Goal: Transaction & Acquisition: Purchase product/service

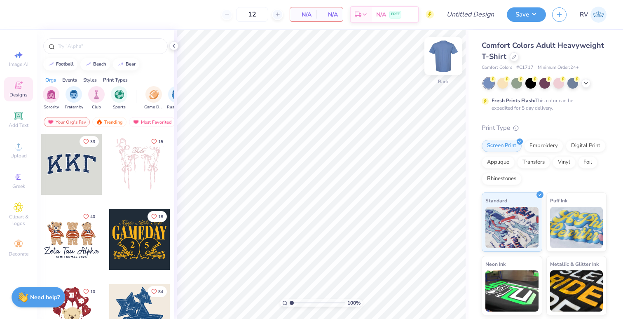
click at [444, 61] on img at bounding box center [443, 56] width 33 height 33
click at [440, 59] on img at bounding box center [443, 56] width 33 height 33
click at [514, 58] on div at bounding box center [514, 56] width 9 height 9
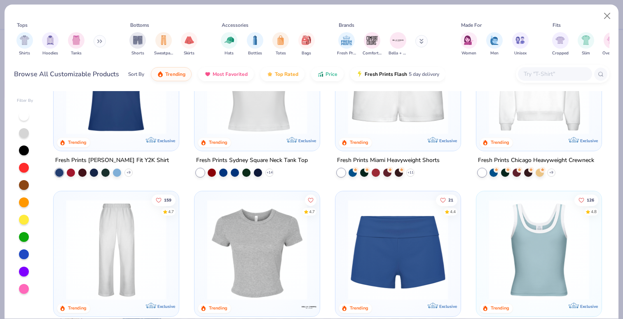
scroll to position [405, 0]
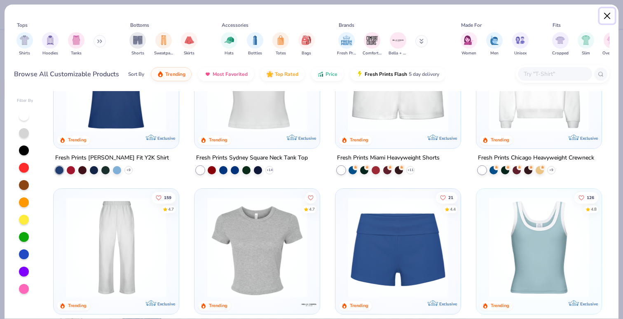
click at [605, 17] on button "Close" at bounding box center [608, 16] width 16 height 16
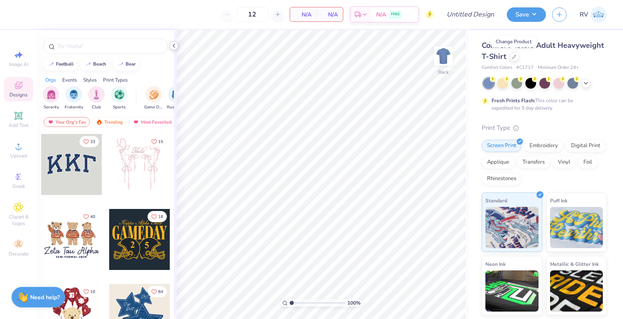
click at [175, 47] on polyline at bounding box center [174, 45] width 2 height 3
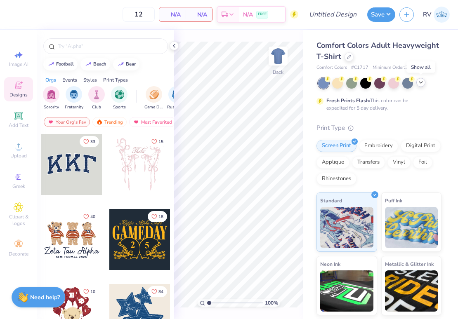
click at [422, 84] on icon at bounding box center [420, 82] width 7 height 7
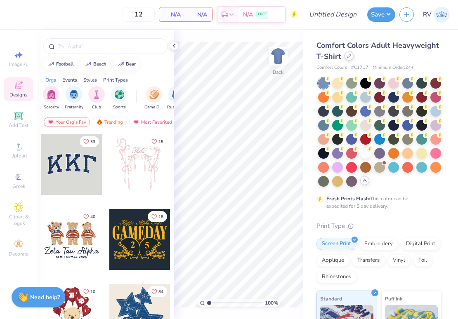
click at [346, 57] on div at bounding box center [348, 56] width 9 height 9
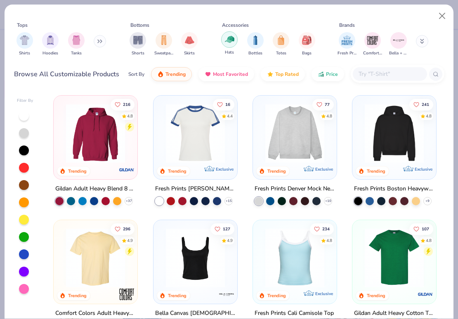
click at [235, 42] on div "filter for Hats" at bounding box center [229, 39] width 16 height 16
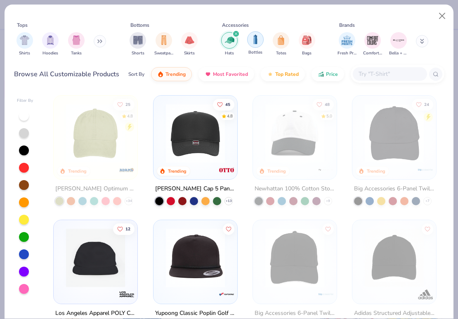
click at [251, 41] on img "filter for Bottles" at bounding box center [255, 39] width 9 height 9
click at [278, 43] on img "filter for Totes" at bounding box center [280, 39] width 9 height 9
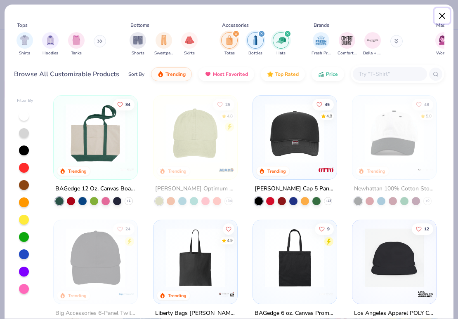
click at [443, 12] on button "Close" at bounding box center [442, 16] width 16 height 16
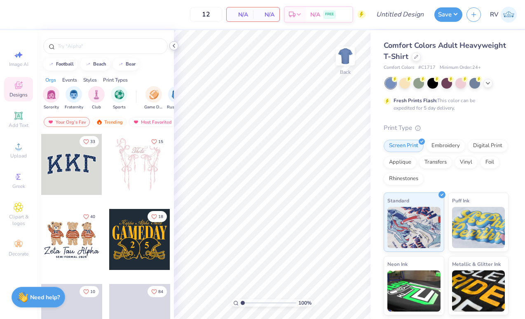
click at [174, 43] on icon at bounding box center [174, 45] width 7 height 7
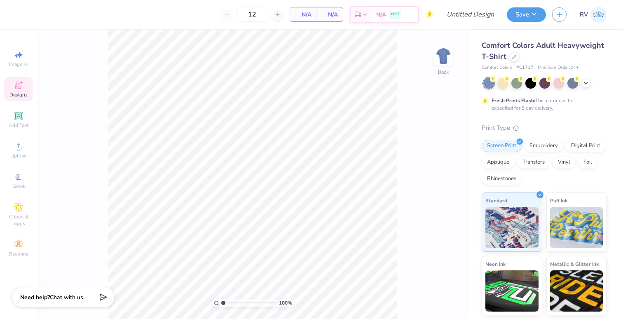
click at [18, 89] on icon at bounding box center [19, 85] width 10 height 10
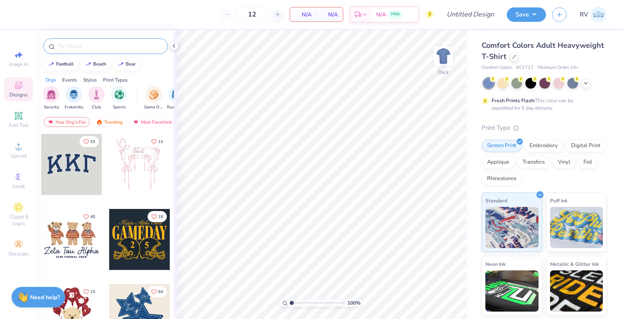
click at [99, 49] on input "text" at bounding box center [110, 46] width 106 height 8
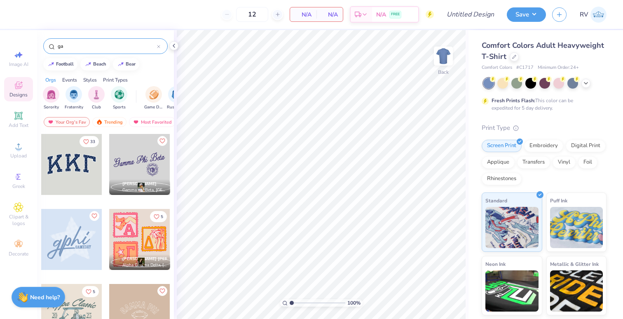
type input "g"
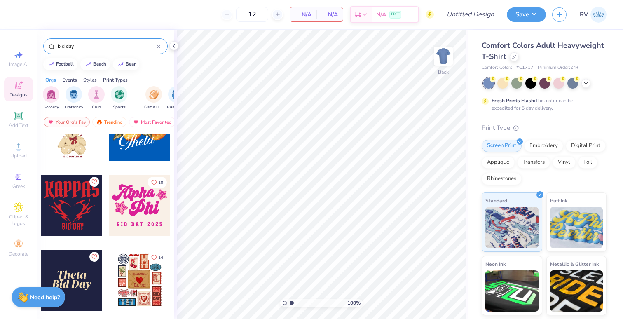
scroll to position [33, 0]
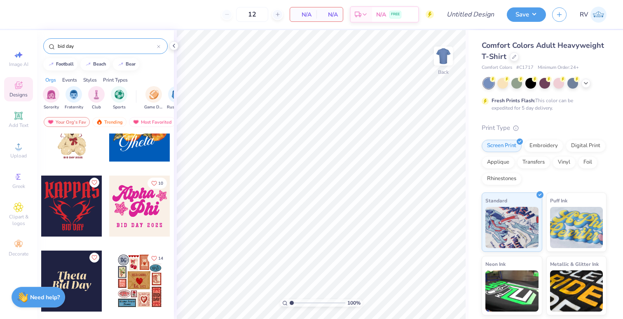
type input "bid day"
click at [146, 212] on div at bounding box center [139, 206] width 61 height 61
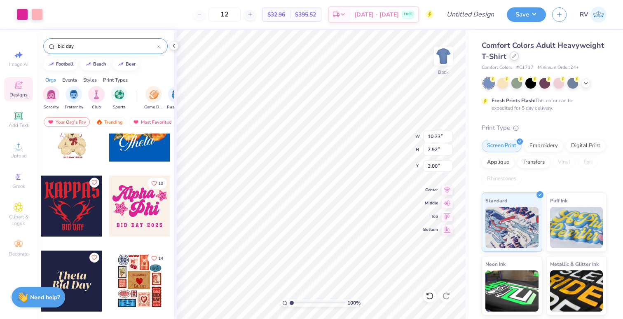
click at [513, 57] on icon at bounding box center [515, 56] width 4 height 4
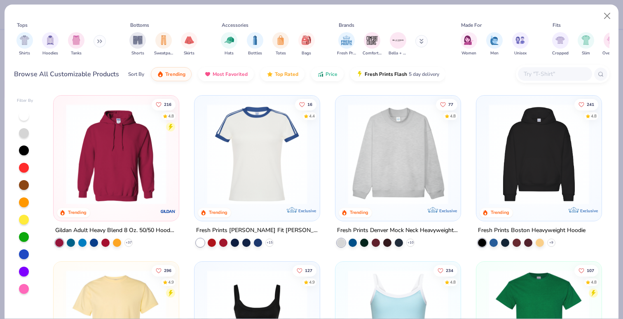
click at [101, 45] on button at bounding box center [100, 41] width 12 height 12
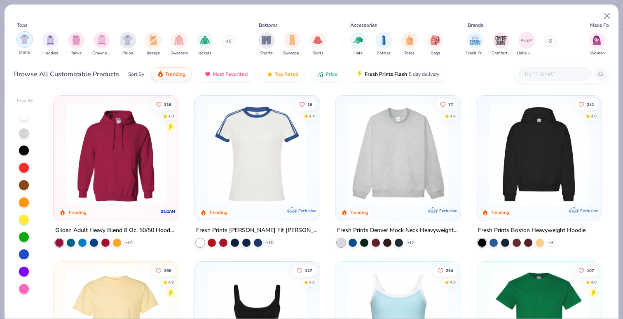
click at [26, 47] on div "filter for Shirts" at bounding box center [24, 39] width 16 height 16
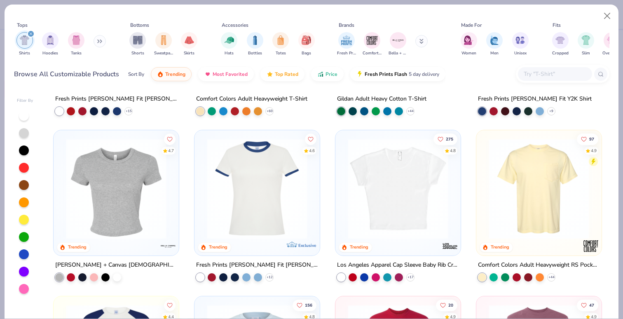
scroll to position [133, 0]
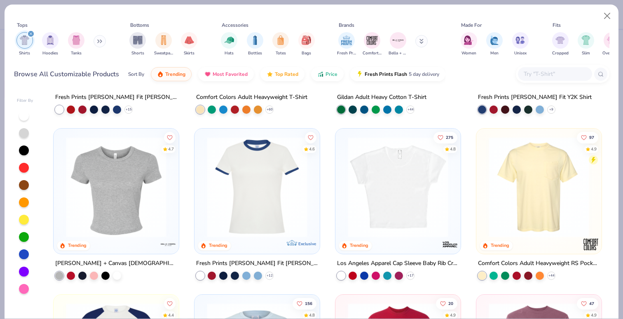
click at [344, 204] on img at bounding box center [398, 187] width 109 height 101
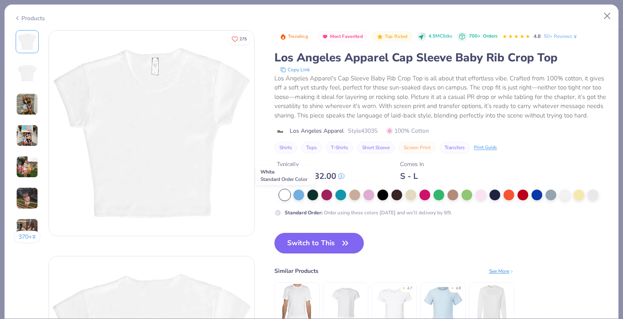
click at [288, 195] on div at bounding box center [285, 195] width 11 height 11
click at [311, 243] on button "Switch to This" at bounding box center [319, 243] width 89 height 21
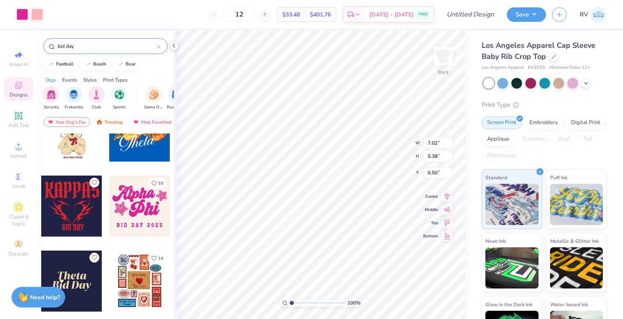
type input "1.54"
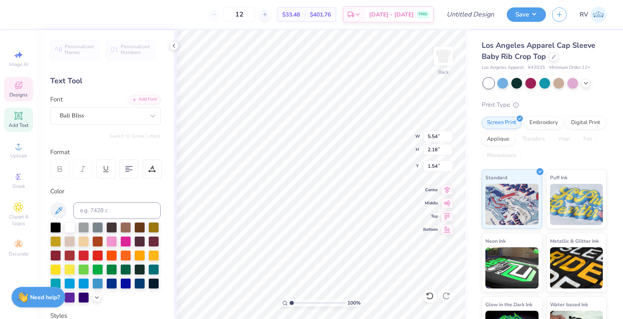
scroll to position [0, 1]
type textarea "Gamma"
type input "3.93"
type input "2.27"
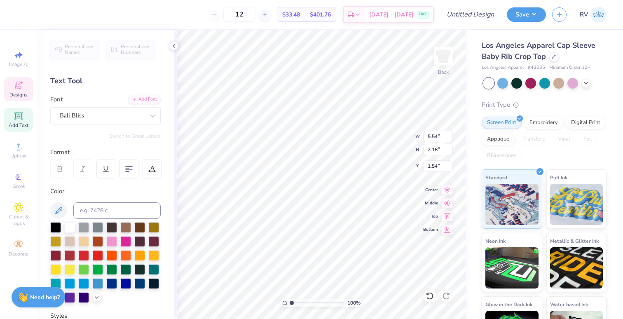
type input "3.34"
type textarea "Phi Beta"
click at [27, 78] on div "Designs" at bounding box center [18, 89] width 29 height 24
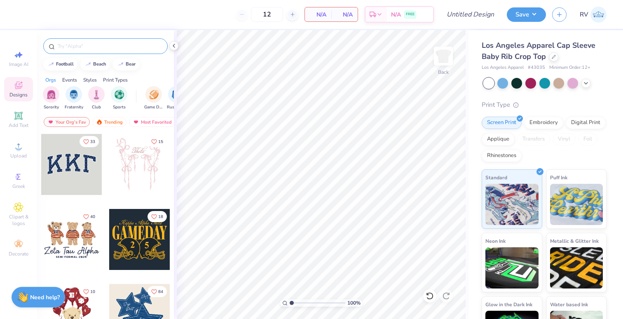
click at [75, 42] on input "text" at bounding box center [110, 46] width 106 height 8
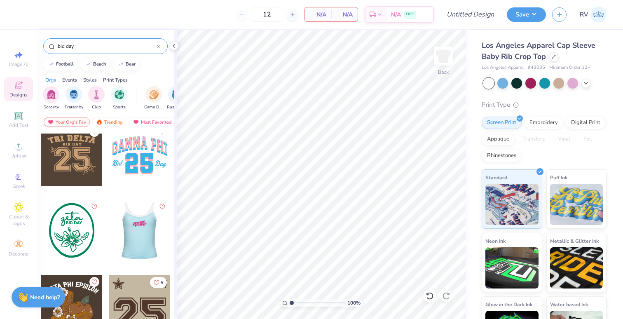
scroll to position [986, 0]
type input "bid day"
click at [146, 161] on div at bounding box center [139, 154] width 61 height 61
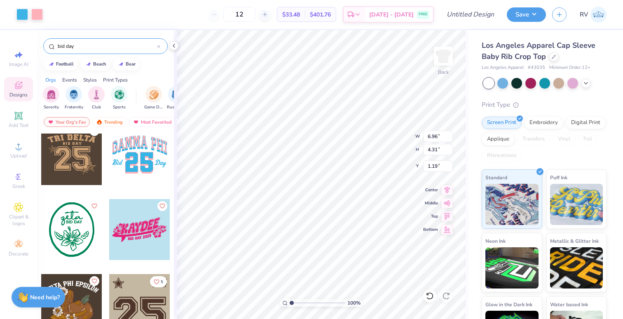
type input "1.19"
type input "1.55"
type input "6.17"
type input "3.82"
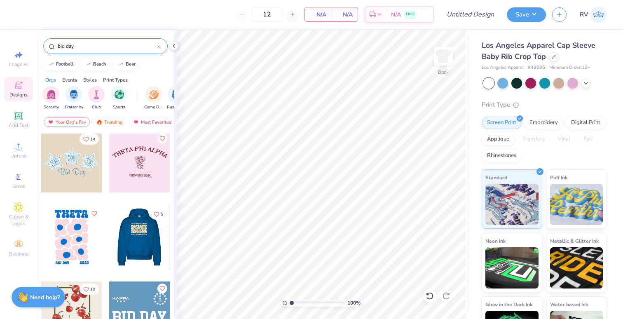
scroll to position [1364, 0]
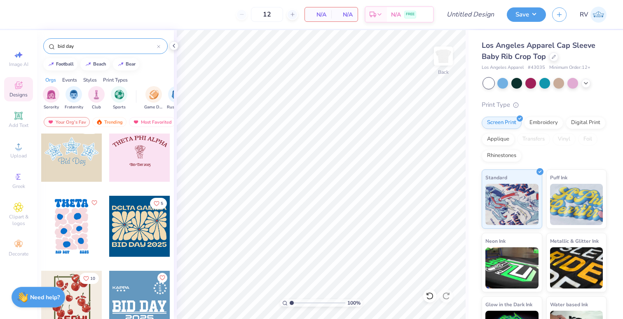
click at [134, 161] on div at bounding box center [139, 151] width 61 height 61
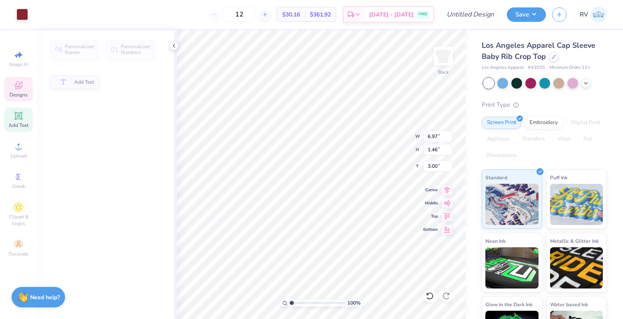
type input "1.46"
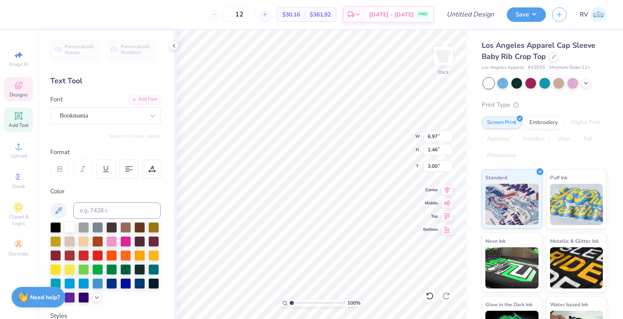
scroll to position [0, 1]
type textarea "GAMMA PHI BETA"
type input "1.47"
click at [21, 85] on icon at bounding box center [19, 85] width 10 height 10
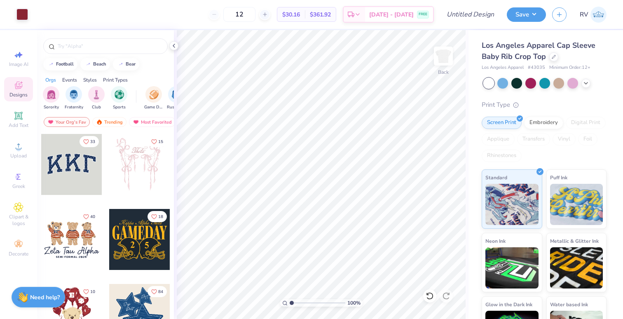
click at [85, 38] on div at bounding box center [105, 44] width 137 height 28
click at [79, 51] on div at bounding box center [105, 46] width 125 height 16
click at [77, 49] on input "text" at bounding box center [110, 46] width 106 height 8
type input "bid day"
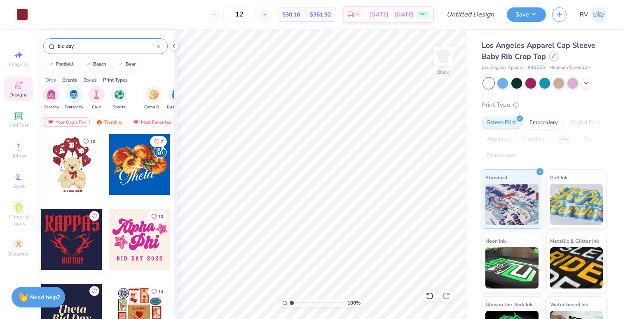
click at [525, 59] on div at bounding box center [554, 56] width 9 height 9
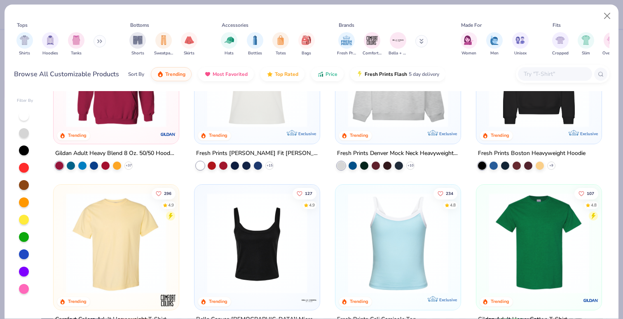
scroll to position [110, 0]
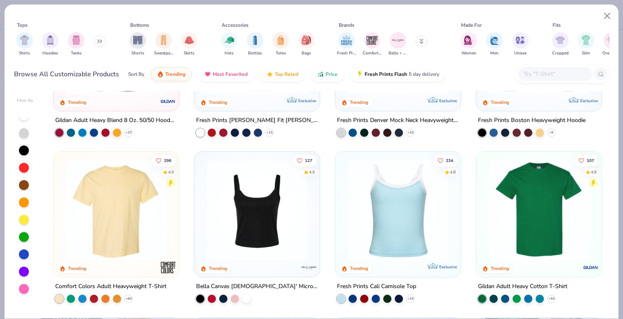
click at [379, 239] on img at bounding box center [398, 210] width 109 height 101
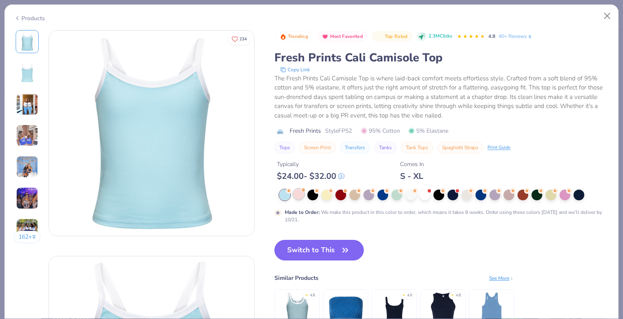
click at [300, 194] on div at bounding box center [299, 194] width 11 height 11
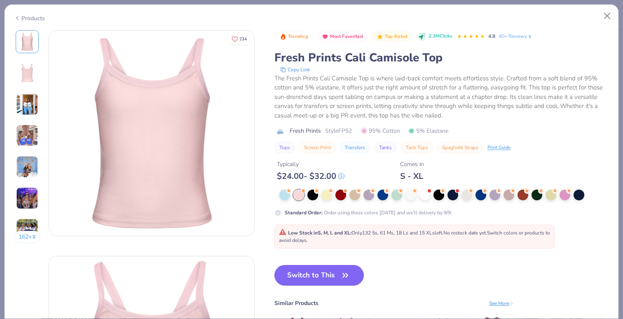
click at [312, 275] on button "Switch to This" at bounding box center [319, 275] width 89 height 21
type input "50"
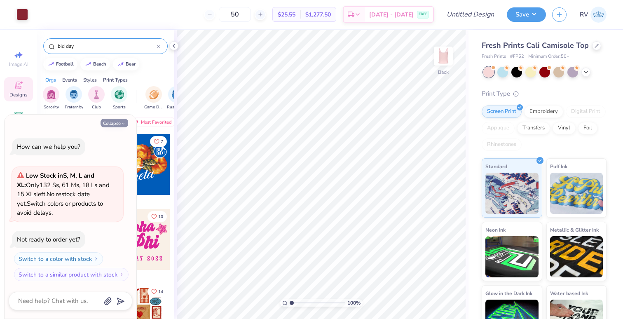
click at [116, 123] on button "Collapse" at bounding box center [115, 123] width 28 height 9
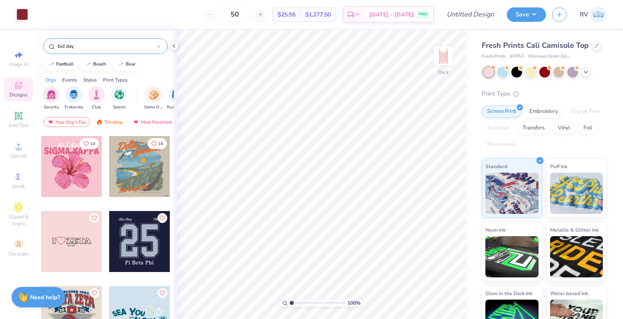
scroll to position [296, 0]
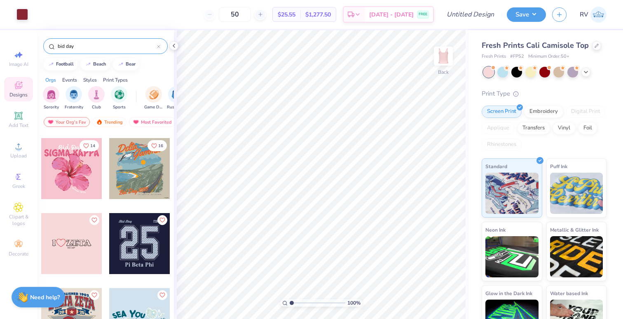
click at [68, 188] on div at bounding box center [71, 168] width 61 height 61
click at [79, 167] on div at bounding box center [71, 168] width 61 height 61
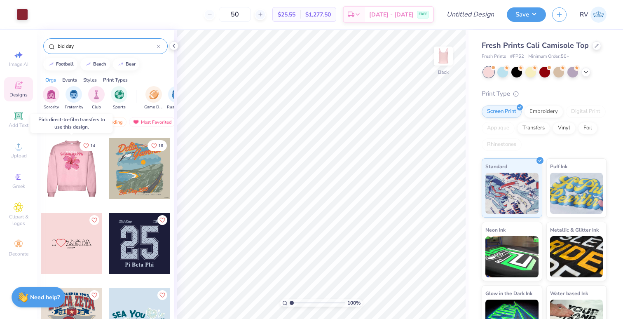
click at [79, 167] on div at bounding box center [71, 168] width 61 height 61
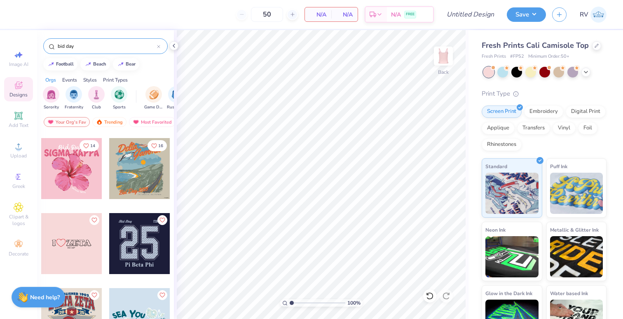
click at [80, 173] on div at bounding box center [71, 168] width 61 height 61
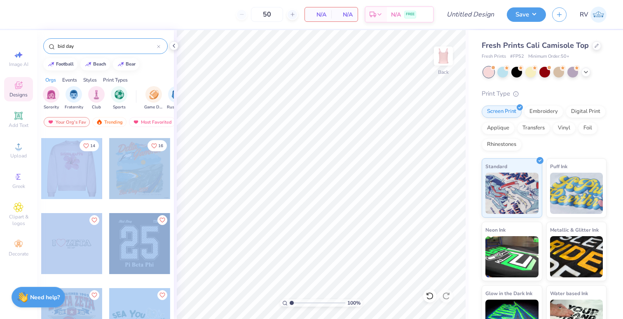
click at [334, 183] on div "50 N/A Per Item N/A Total Est. Delivery N/A FREE Design Title Save RV Image AI …" at bounding box center [311, 159] width 623 height 319
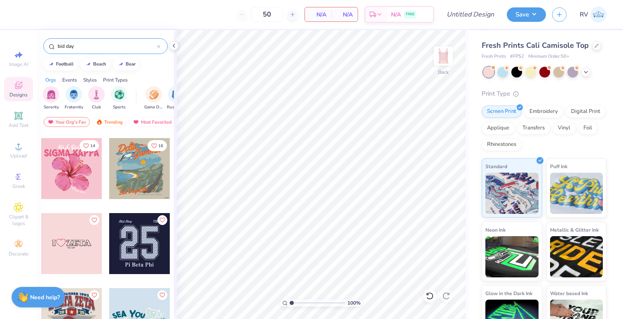
click at [80, 172] on div at bounding box center [71, 168] width 61 height 61
click at [525, 192] on img at bounding box center [576, 192] width 53 height 41
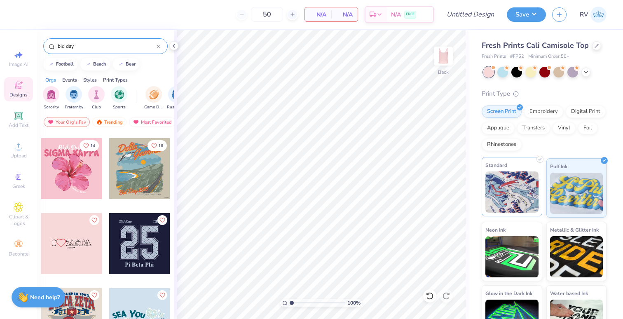
click at [486, 188] on img at bounding box center [512, 192] width 53 height 41
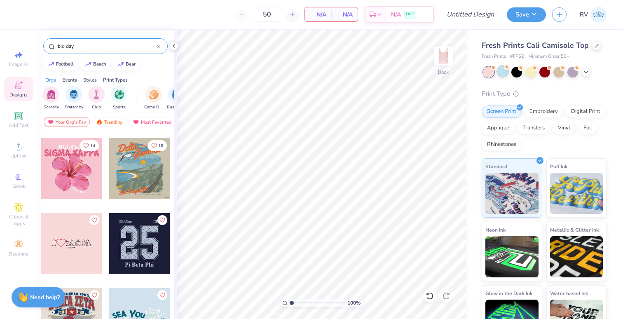
click at [507, 67] on icon at bounding box center [507, 66] width 3 height 3
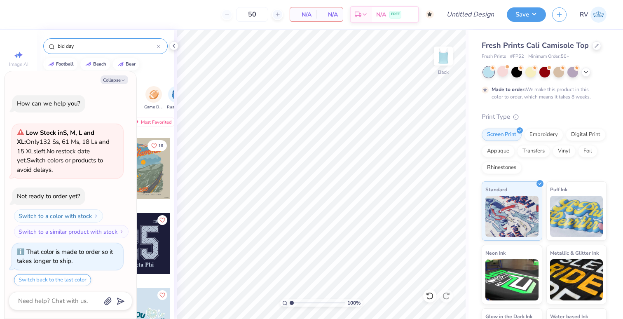
scroll to position [25, 0]
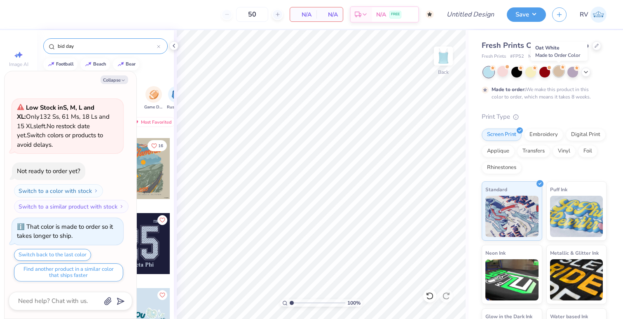
click at [525, 72] on div at bounding box center [559, 71] width 11 height 11
click at [519, 68] on div at bounding box center [517, 71] width 11 height 11
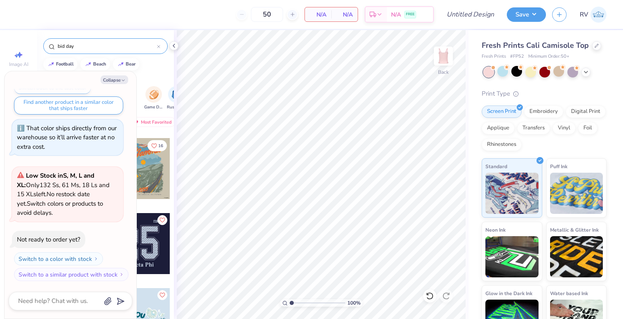
click at [510, 68] on circle at bounding box center [507, 67] width 6 height 6
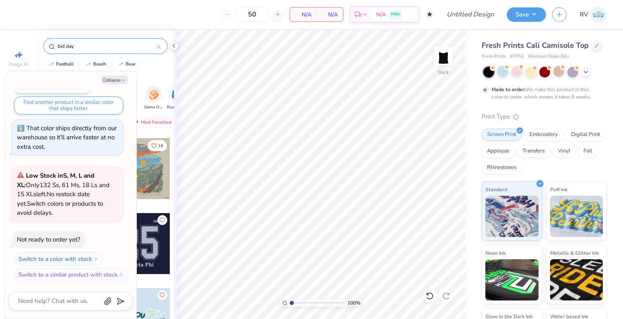
scroll to position [261, 0]
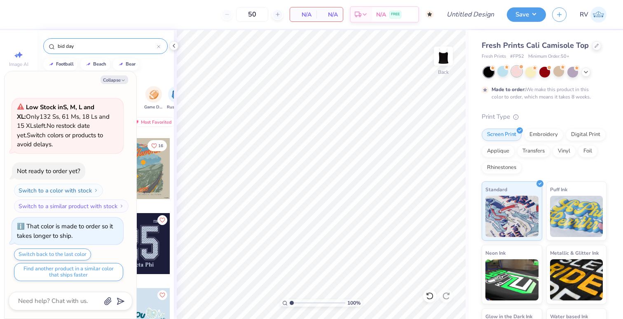
click at [516, 72] on div at bounding box center [517, 71] width 11 height 11
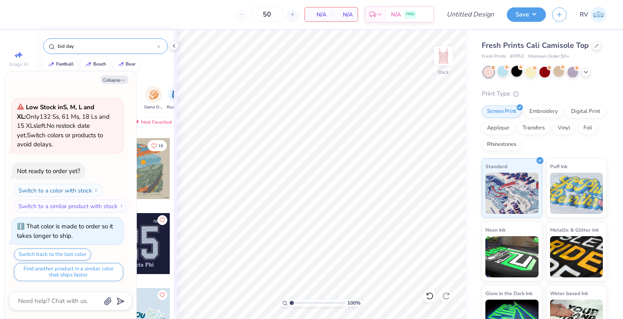
scroll to position [427, 0]
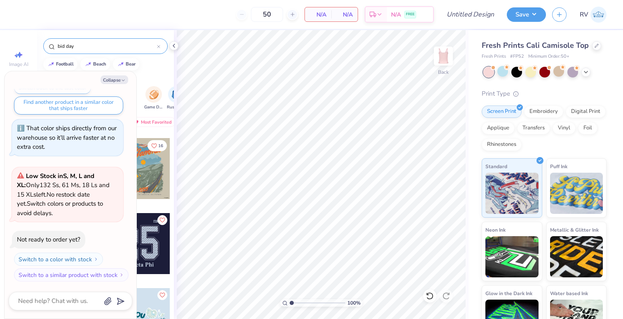
click at [525, 75] on div at bounding box center [545, 72] width 123 height 11
click at [525, 72] on icon at bounding box center [586, 71] width 7 height 7
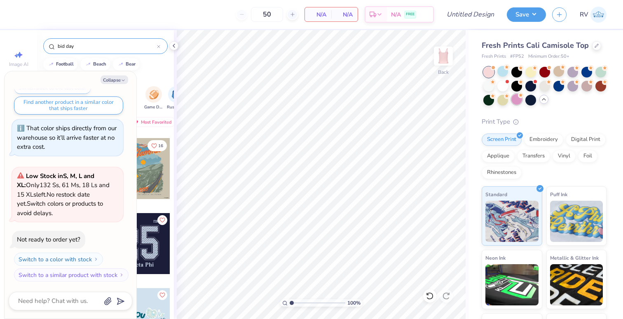
click at [515, 95] on div at bounding box center [517, 99] width 11 height 11
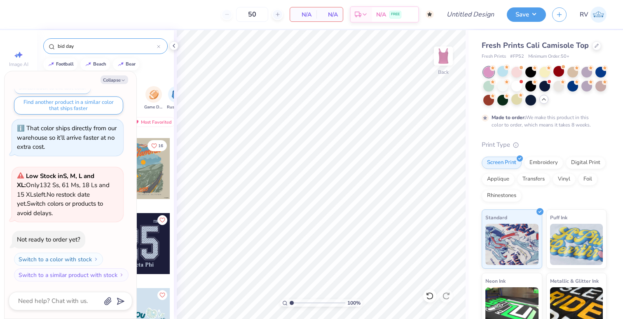
scroll to position [496, 0]
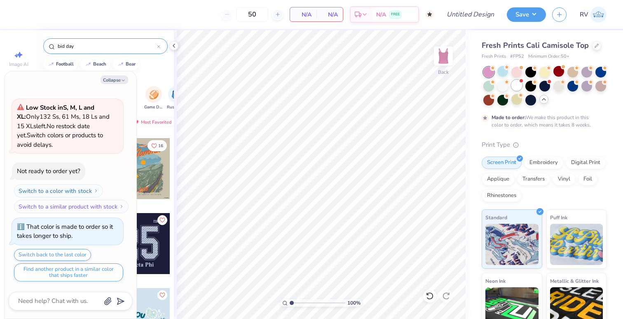
click at [515, 87] on div at bounding box center [517, 85] width 11 height 11
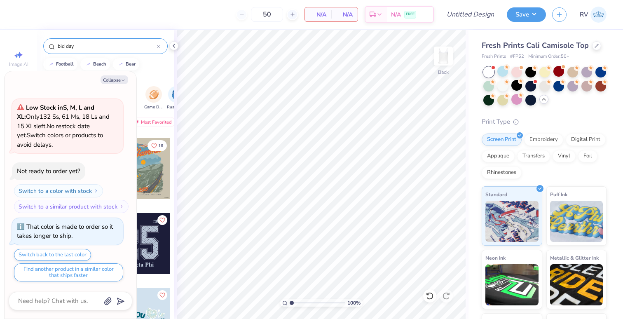
scroll to position [672, 0]
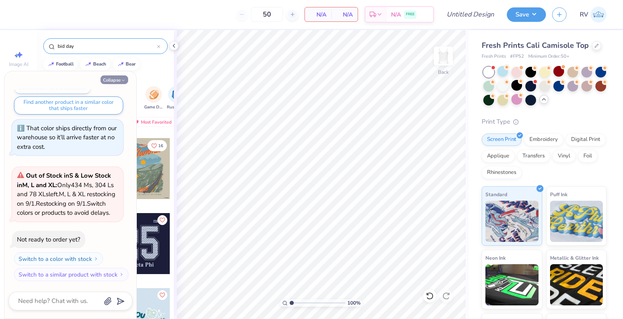
click at [118, 75] on button "Collapse" at bounding box center [115, 79] width 28 height 9
type textarea "x"
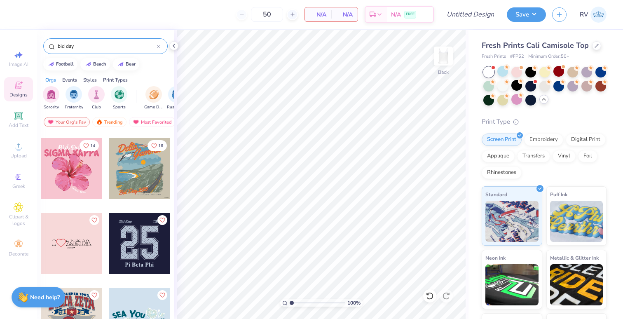
click at [79, 180] on div at bounding box center [71, 168] width 61 height 61
click at [78, 167] on div at bounding box center [71, 168] width 61 height 61
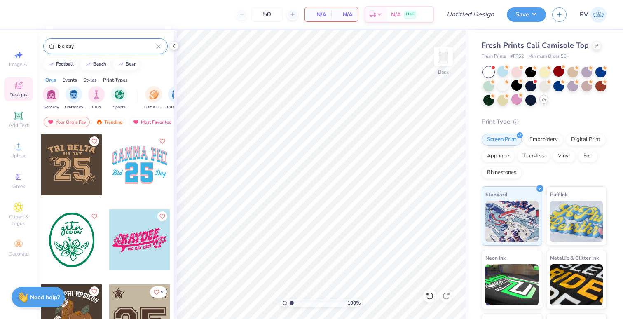
scroll to position [957, 0]
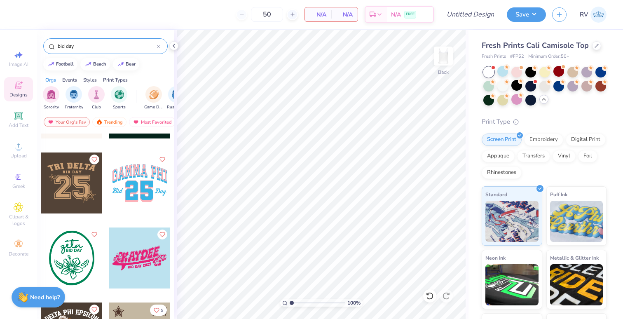
click at [139, 186] on div at bounding box center [139, 183] width 61 height 61
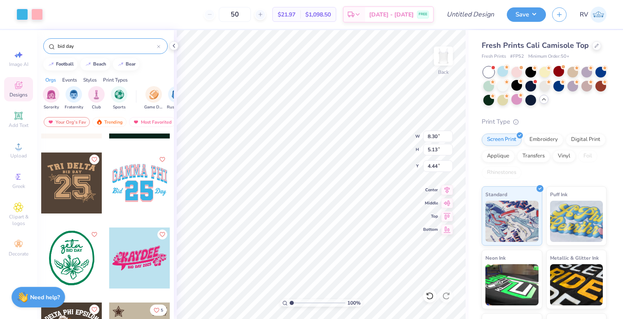
type input "1.87"
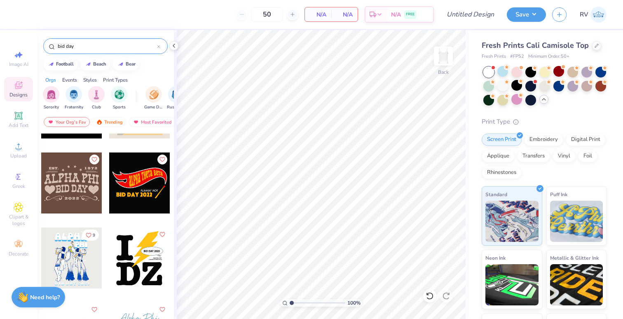
scroll to position [2084, 0]
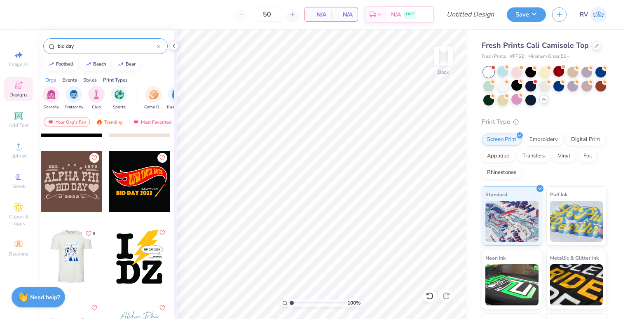
click at [85, 174] on div at bounding box center [71, 181] width 61 height 61
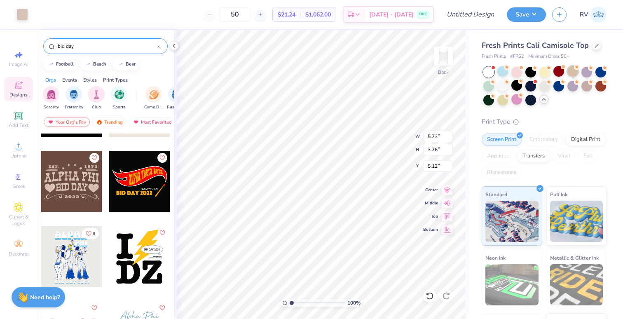
click at [510, 68] on circle at bounding box center [507, 67] width 6 height 6
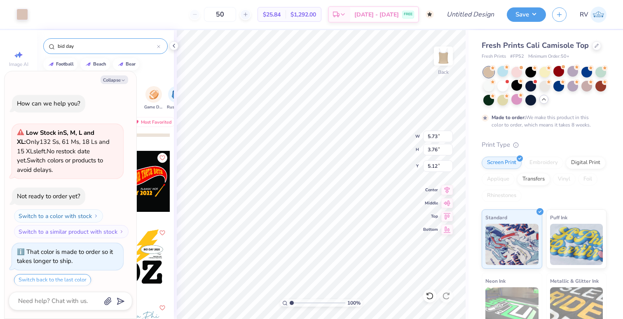
scroll to position [750, 0]
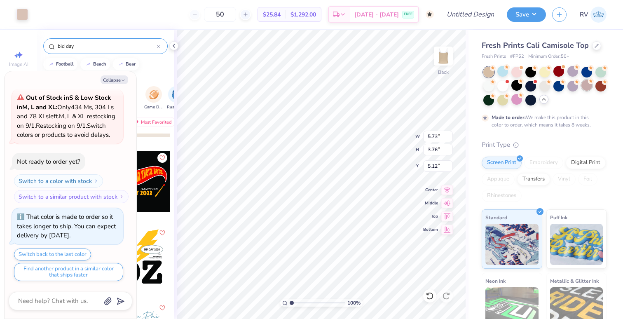
click at [525, 88] on div at bounding box center [587, 85] width 11 height 11
click at [515, 73] on div at bounding box center [517, 71] width 11 height 11
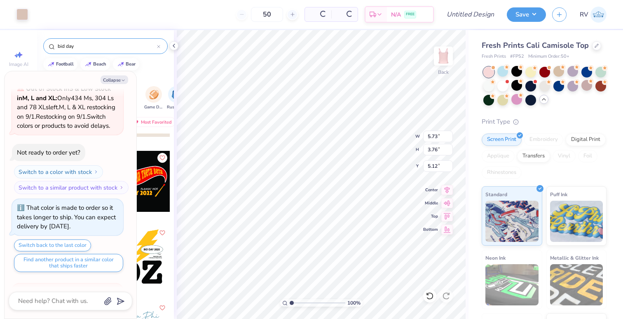
scroll to position [926, 0]
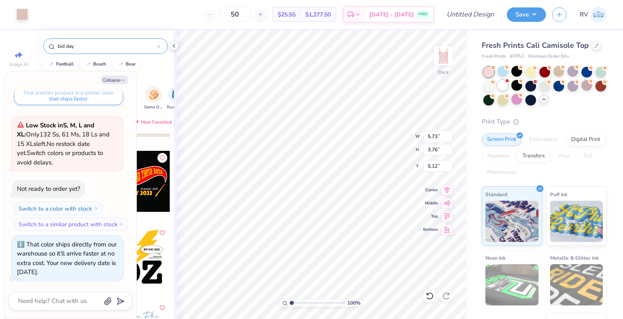
click at [506, 85] on div at bounding box center [503, 85] width 11 height 11
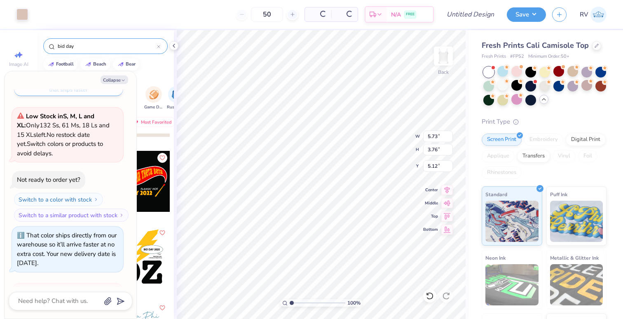
scroll to position [1061, 0]
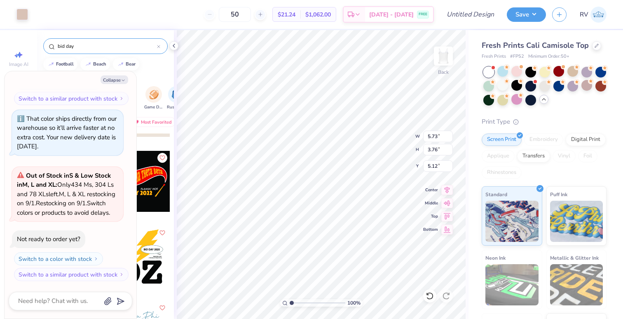
type textarea "x"
type input "0.97"
type textarea "x"
type input "1.56"
type textarea "x"
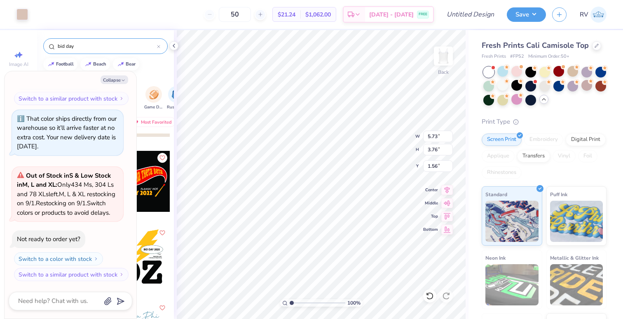
type input "7.73"
type input "5.07"
type textarea "x"
type input "1.11"
type textarea "x"
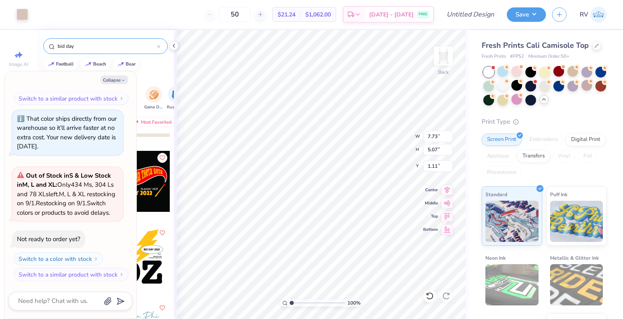
type input "7.68"
type input "1.60"
type input "2.25"
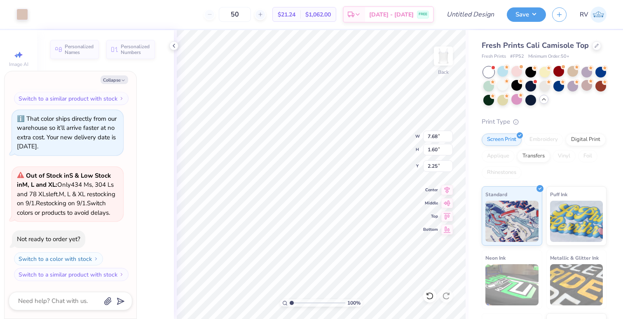
scroll to position [0, 1]
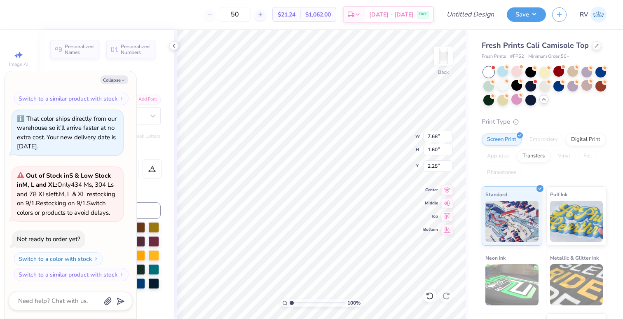
type textarea "x"
type textarea "G PHI"
type textarea "x"
type textarea "GA PHI"
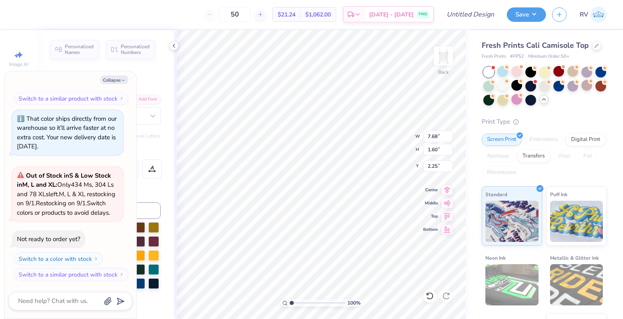
type textarea "x"
type textarea "GAM PHI"
type textarea "x"
type textarea "GAMM PHI"
type textarea "x"
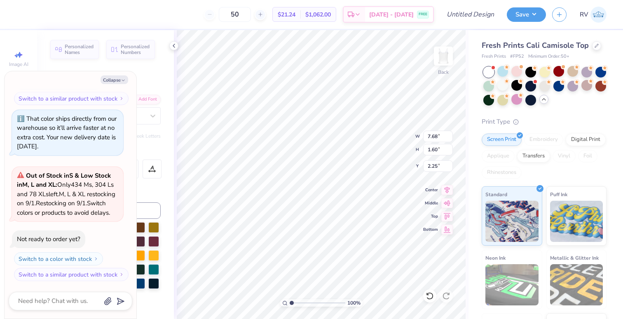
type textarea "GAMMA PHI"
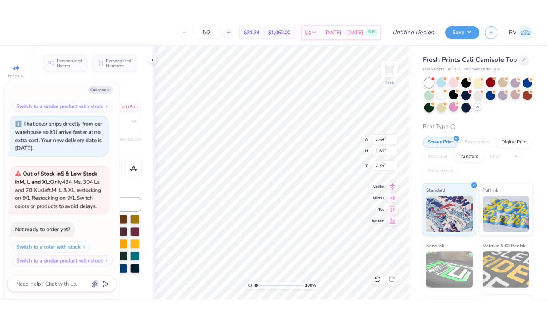
scroll to position [0, 1]
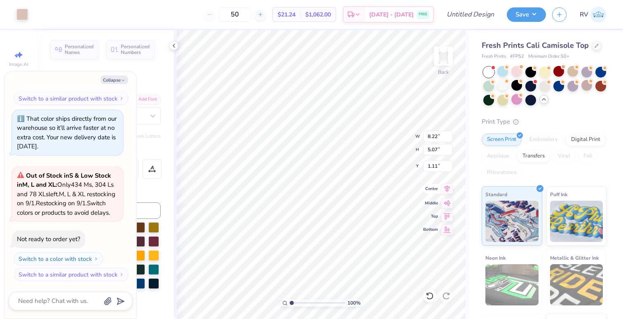
click at [444, 188] on icon at bounding box center [448, 189] width 12 height 10
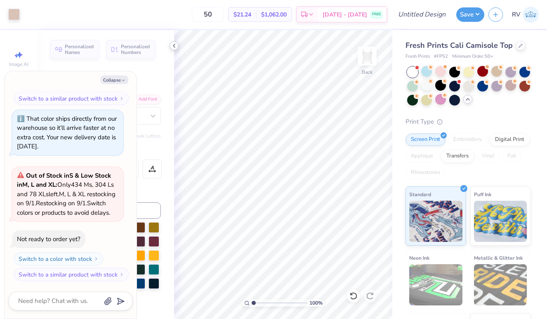
click at [171, 46] on icon at bounding box center [174, 45] width 7 height 7
click at [114, 79] on button "Collapse" at bounding box center [115, 79] width 28 height 9
type textarea "x"
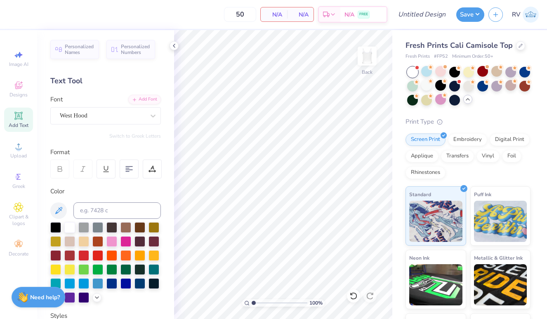
click at [514, 49] on div "Fresh Prints Cali Camisole Top" at bounding box center [467, 45] width 125 height 11
click at [518, 46] on icon at bounding box center [520, 45] width 4 height 4
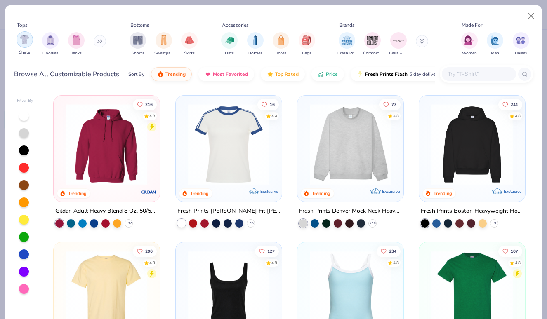
click at [25, 41] on img "filter for Shirts" at bounding box center [24, 39] width 9 height 9
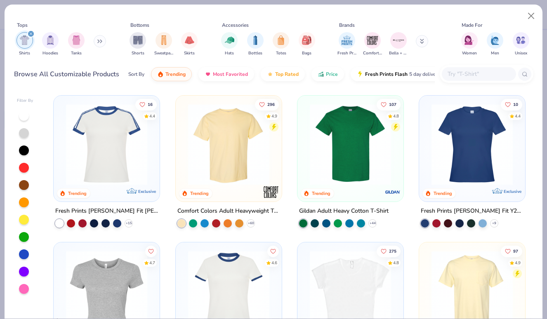
click at [362, 166] on img at bounding box center [350, 144] width 89 height 81
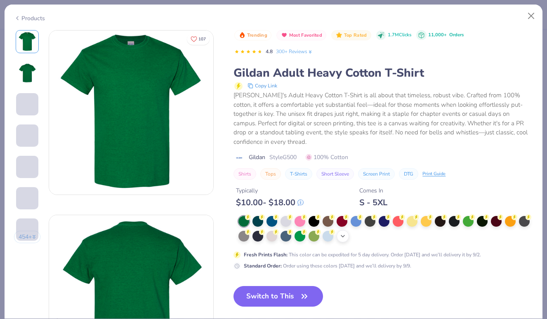
click at [343, 234] on icon at bounding box center [342, 236] width 7 height 7
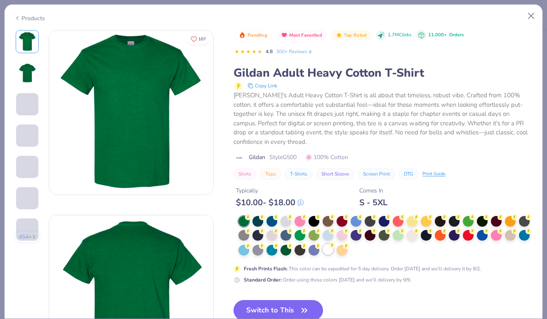
click at [327, 250] on div at bounding box center [327, 249] width 11 height 11
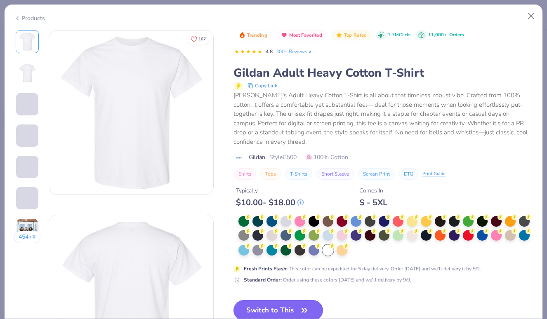
click at [292, 308] on button "Switch to This" at bounding box center [277, 310] width 89 height 21
click at [305, 308] on icon "button" at bounding box center [305, 311] width 12 height 12
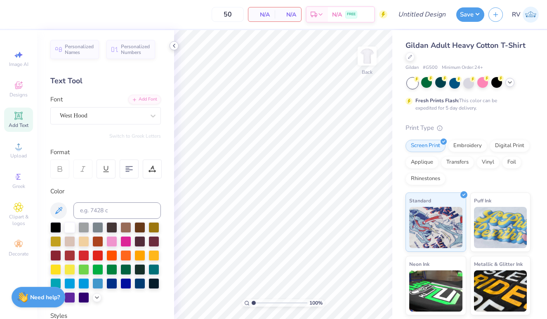
click at [174, 42] on div at bounding box center [173, 45] width 9 height 9
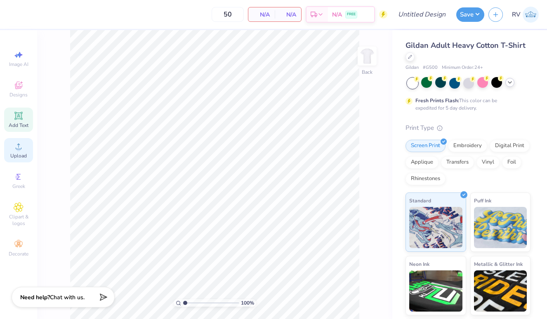
click at [23, 145] on icon at bounding box center [19, 146] width 10 height 10
click at [22, 146] on icon at bounding box center [19, 146] width 10 height 10
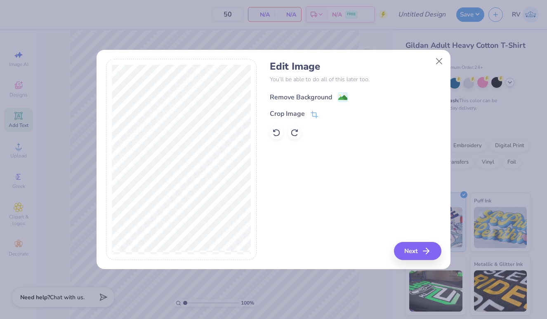
click at [320, 92] on div "Remove Background" at bounding box center [309, 97] width 78 height 10
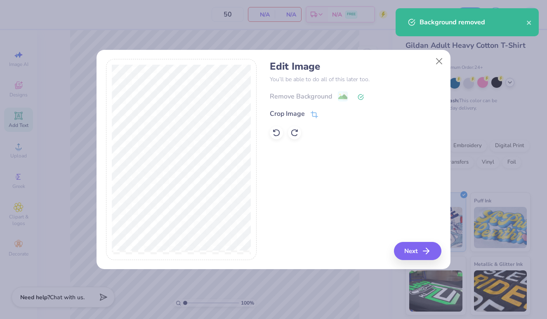
click at [314, 109] on div "Crop Image" at bounding box center [294, 114] width 48 height 10
click at [309, 115] on div "Crop Image" at bounding box center [294, 115] width 48 height 10
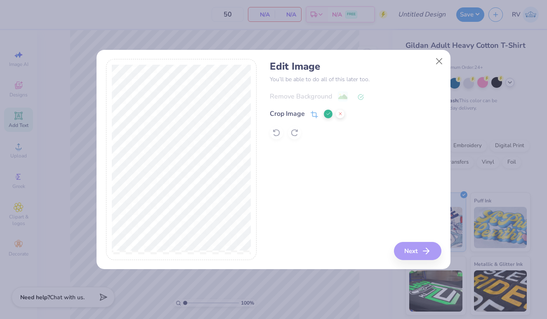
click at [405, 250] on div "Edit Image You’ll be able to do all of this later too. Remove Background Crop I…" at bounding box center [355, 159] width 171 height 201
click at [327, 111] on button at bounding box center [328, 114] width 9 height 9
click at [413, 255] on button "Next" at bounding box center [418, 251] width 47 height 18
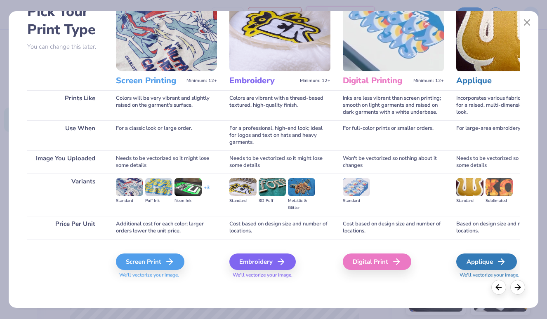
scroll to position [51, 0]
click at [162, 261] on div "Screen Print" at bounding box center [151, 262] width 68 height 16
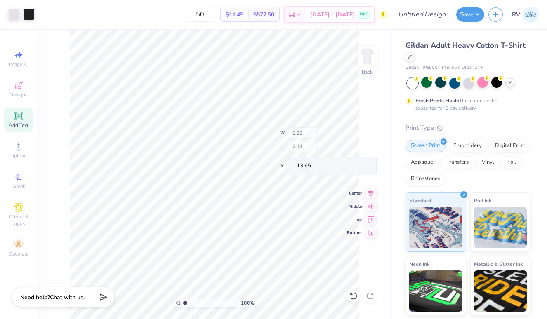
type input "6.33"
type input "2.14"
type input "13.65"
type input "4.03"
click at [25, 120] on div "Add Text" at bounding box center [18, 120] width 29 height 24
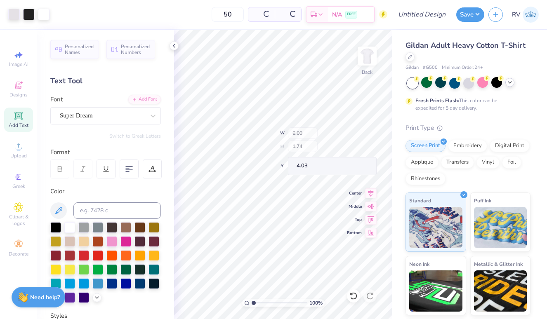
type input "6.00"
type input "1.74"
type input "12.38"
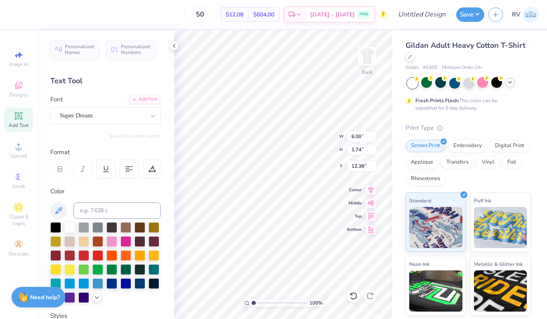
scroll to position [0, 0]
type textarea "Brothers"
click at [138, 109] on div "Super Dream" at bounding box center [105, 115] width 111 height 17
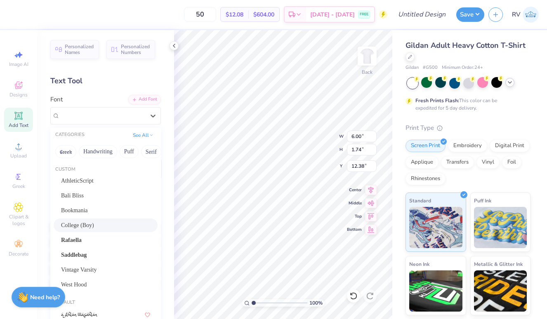
click at [96, 228] on div "College (Boy)" at bounding box center [105, 225] width 89 height 9
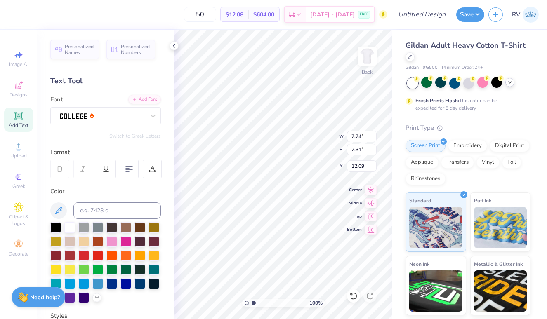
type textarea "brothers"
click at [56, 230] on div at bounding box center [55, 226] width 11 height 11
type input "5.61"
type input "1.31"
type input "6.33"
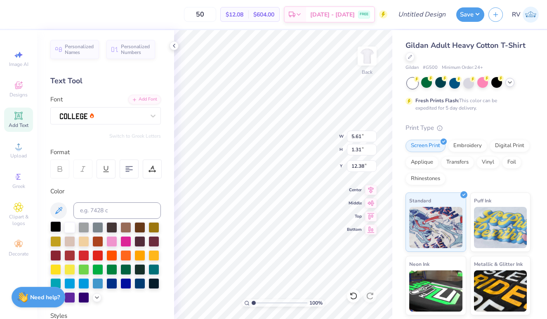
type input "2.14"
type input "4.00"
click at [111, 119] on div at bounding box center [102, 115] width 87 height 13
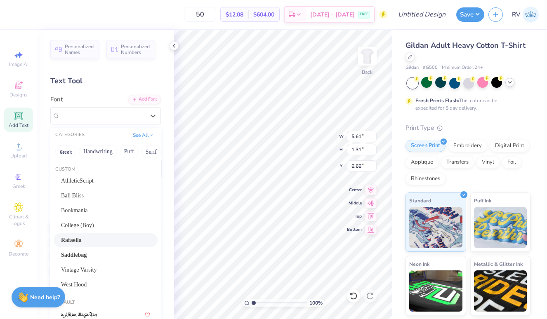
scroll to position [0, 0]
click at [95, 209] on div "Bookmania" at bounding box center [105, 210] width 89 height 9
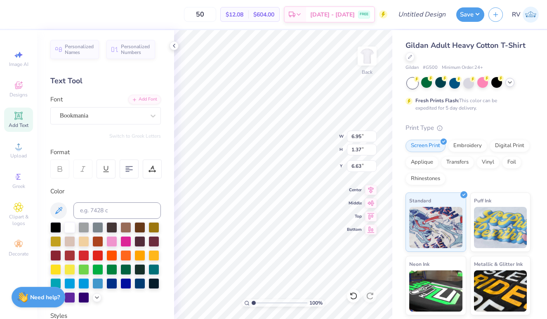
type input "6.95"
type input "1.37"
type input "6.63"
click at [113, 118] on div "Bookmania" at bounding box center [102, 115] width 87 height 13
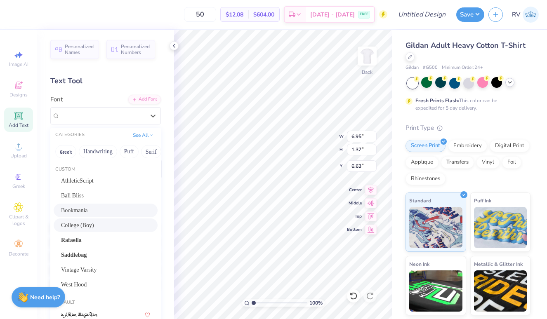
click at [98, 225] on div "College (Boy)" at bounding box center [105, 225] width 89 height 9
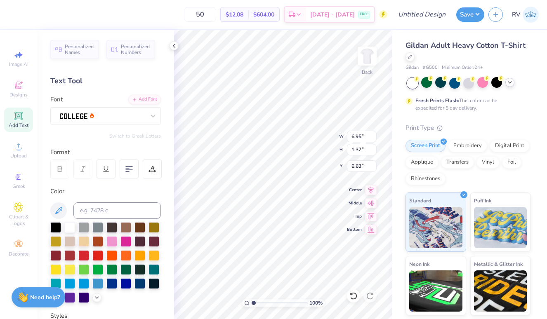
type input "5.61"
type input "1.31"
type input "6.66"
click at [175, 45] on icon at bounding box center [174, 45] width 7 height 7
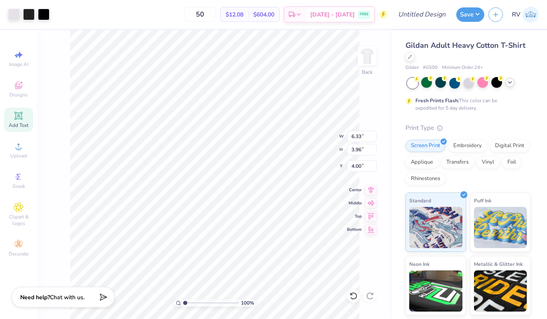
type input "4.59"
type input "2.88"
type input "3.97"
click at [367, 60] on img at bounding box center [367, 56] width 33 height 33
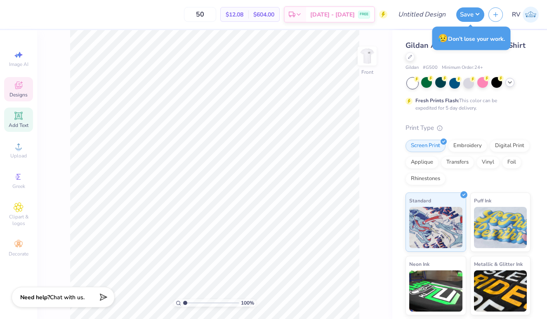
click at [19, 94] on span "Designs" at bounding box center [18, 95] width 18 height 7
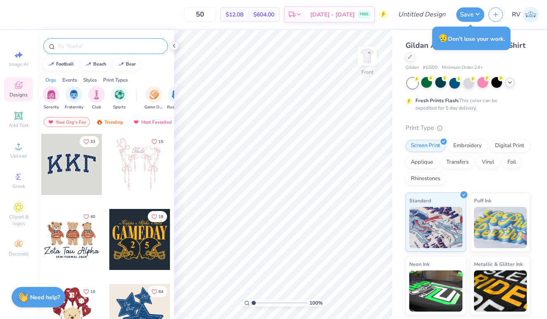
click at [90, 50] on div at bounding box center [105, 46] width 125 height 16
click at [78, 38] on div at bounding box center [105, 44] width 137 height 28
click at [78, 45] on input "text" at bounding box center [110, 46] width 106 height 8
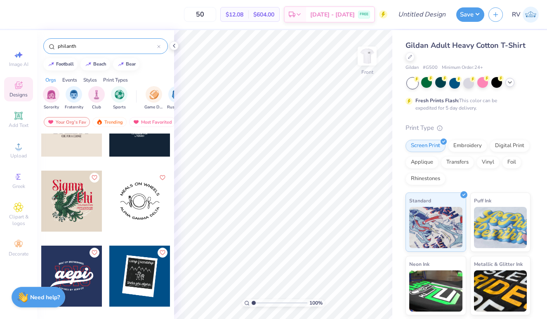
scroll to position [1990, 0]
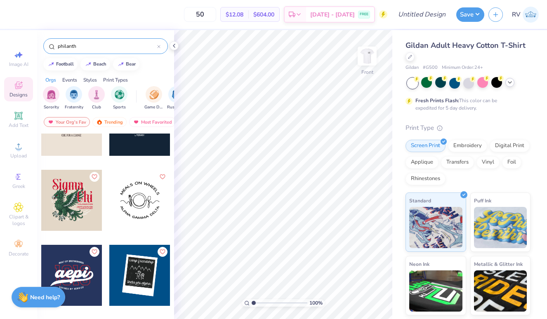
drag, startPoint x: 100, startPoint y: 50, endPoint x: 39, endPoint y: 51, distance: 61.0
click at [38, 51] on div "philanth" at bounding box center [105, 44] width 137 height 28
drag, startPoint x: 85, startPoint y: 42, endPoint x: 41, endPoint y: 43, distance: 44.5
click at [41, 43] on div "philanth" at bounding box center [105, 44] width 137 height 28
click at [68, 45] on input "philanth" at bounding box center [107, 46] width 100 height 8
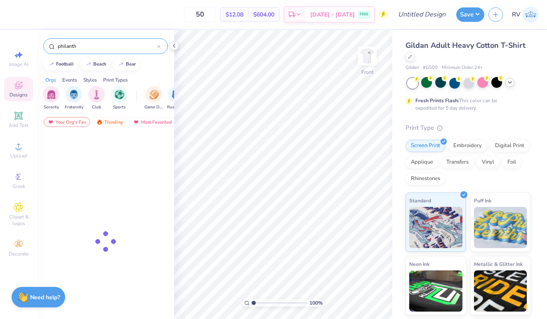
click at [68, 45] on input "philanth" at bounding box center [107, 46] width 100 height 8
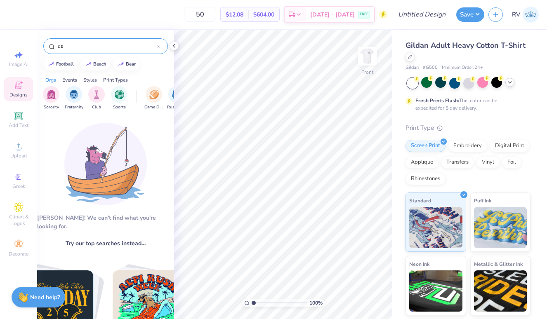
type input "d"
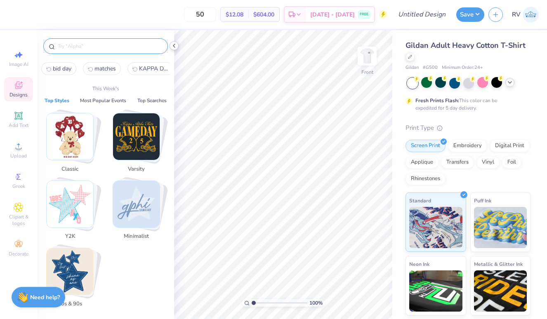
click at [172, 47] on icon at bounding box center [174, 45] width 7 height 7
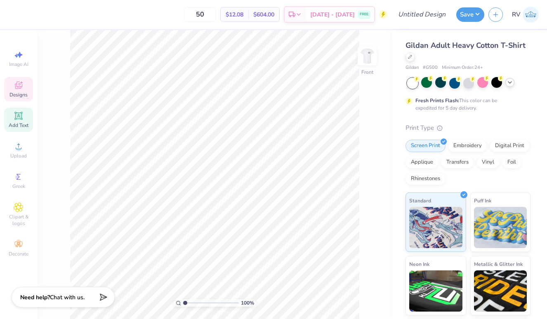
click at [24, 128] on span "Add Text" at bounding box center [19, 125] width 20 height 7
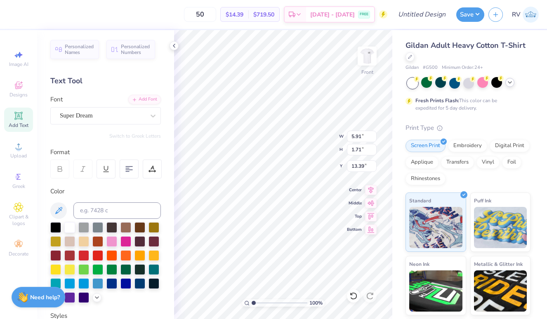
scroll to position [0, 2]
type textarea "DST Charity Bash"
click at [126, 115] on div "Super Dream" at bounding box center [102, 115] width 87 height 13
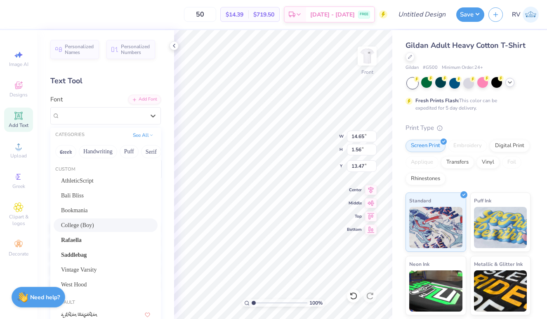
click at [102, 223] on div "College (Boy)" at bounding box center [105, 225] width 89 height 9
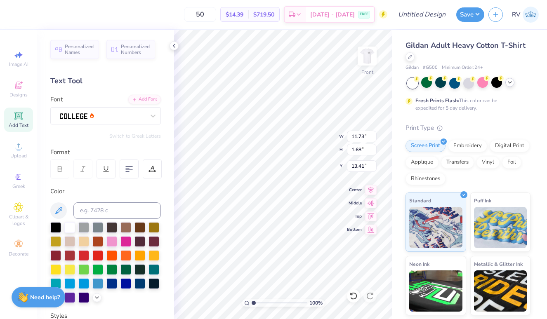
type input "11.73"
type input "1.68"
type input "13.41"
click at [86, 284] on div at bounding box center [83, 283] width 11 height 11
click at [128, 117] on div at bounding box center [102, 115] width 87 height 13
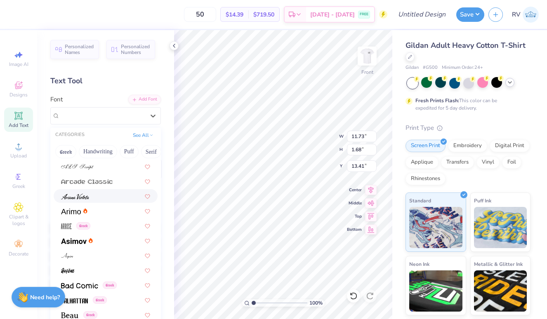
scroll to position [369, 0]
click at [108, 213] on div at bounding box center [105, 212] width 89 height 9
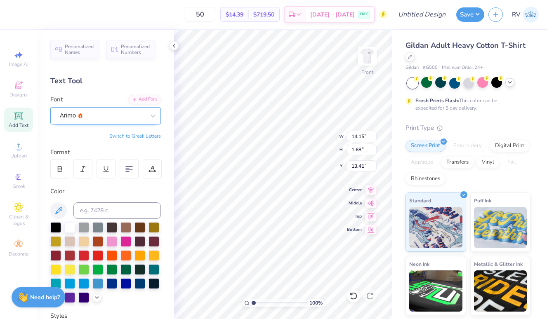
click at [132, 120] on div at bounding box center [102, 115] width 85 height 11
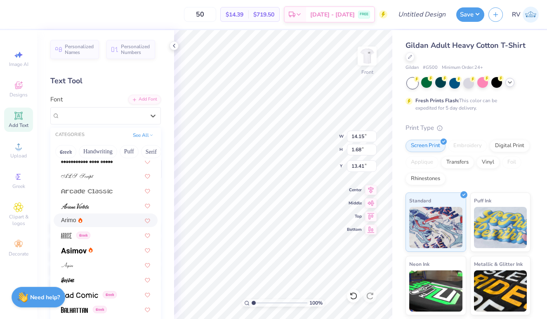
scroll to position [365, 0]
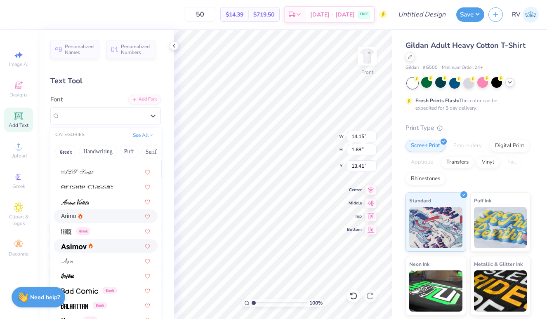
click at [115, 244] on div at bounding box center [105, 246] width 89 height 9
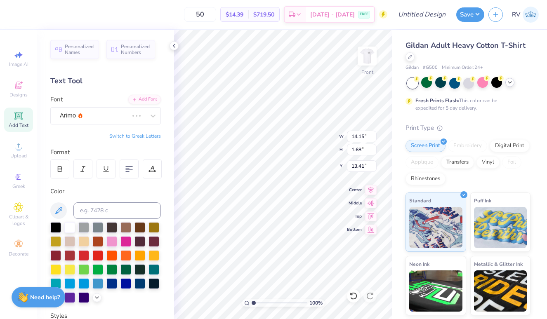
type input "13.90"
type input "1.74"
type input "13.38"
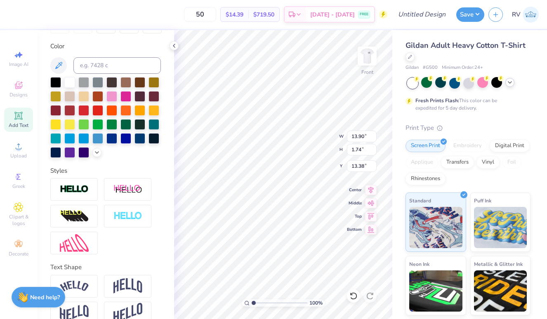
scroll to position [160, 0]
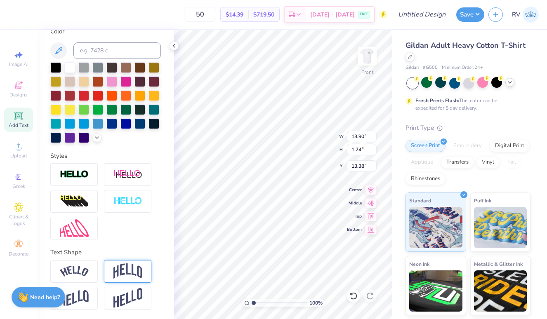
click at [125, 271] on img at bounding box center [127, 271] width 29 height 16
type input "4.18"
type input "12.16"
click at [86, 268] on img at bounding box center [74, 271] width 29 height 11
type input "14.65"
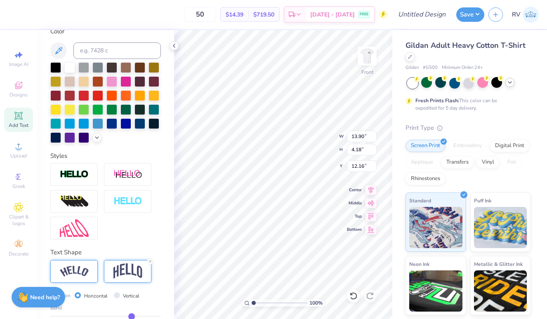
type input "3.18"
type input "12.66"
type input "10.95"
type input "2.37"
type input "3.89"
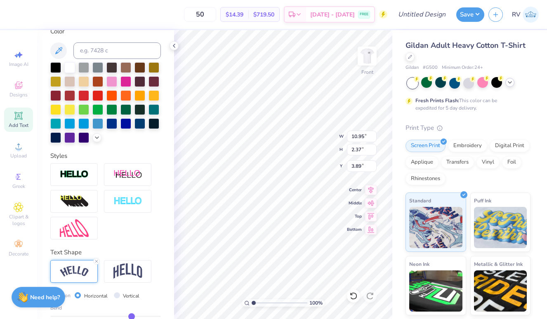
type input "12.15"
type input "2.63"
click at [23, 116] on icon at bounding box center [19, 116] width 10 height 10
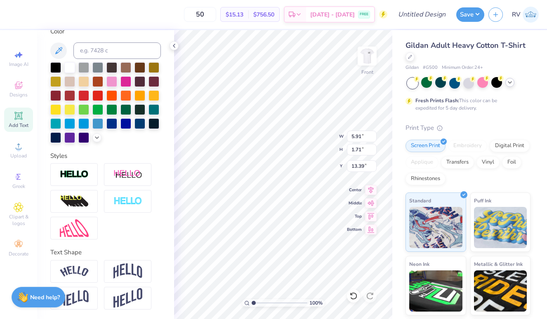
scroll to position [0, 1]
type textarea "New York"
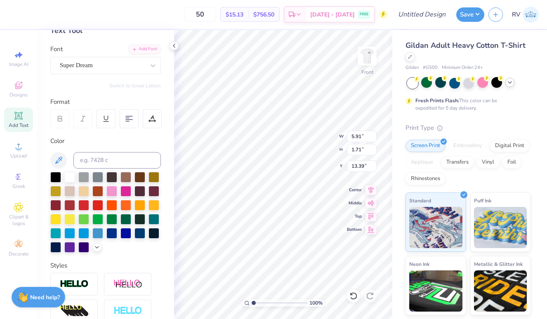
scroll to position [57, 0]
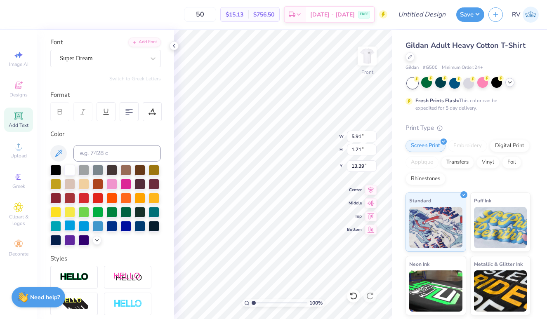
click at [71, 224] on div at bounding box center [69, 225] width 11 height 11
type input "7.29"
type input "1.20"
type input "8.27"
type input "12.15"
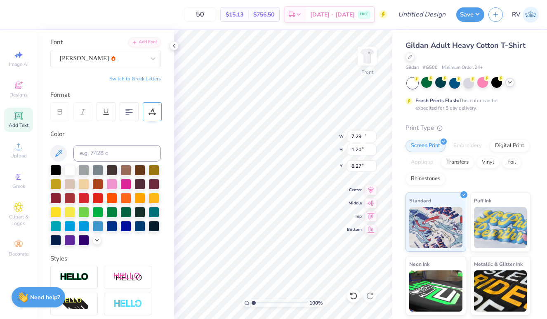
type input "2.63"
type input "3.88"
click at [113, 51] on div "Asimov" at bounding box center [105, 58] width 111 height 17
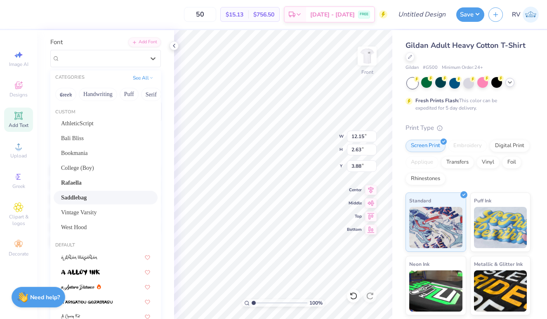
click at [85, 200] on span "Saddlebag" at bounding box center [74, 197] width 26 height 9
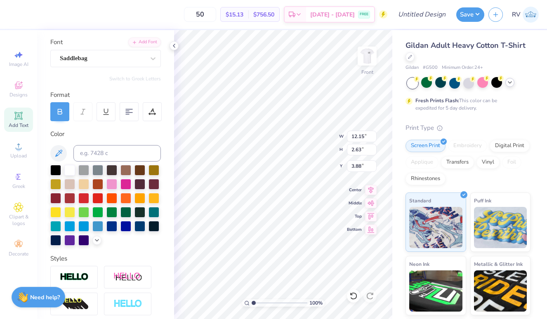
type input "14.53"
type input "2.77"
type input "3.81"
click at [113, 62] on div "Saddlebag" at bounding box center [102, 58] width 87 height 13
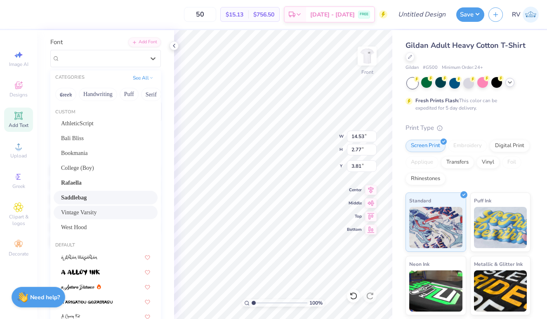
click at [105, 211] on div "Vintage Varsity" at bounding box center [105, 212] width 89 height 9
type input "11.78"
type input "2.49"
type input "3.95"
click at [127, 55] on div "Vintage Varsity" at bounding box center [102, 58] width 87 height 13
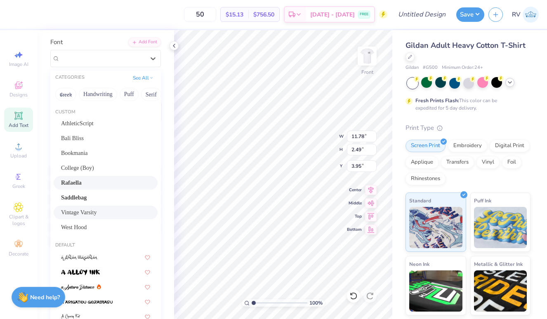
click at [103, 183] on div "Rafaella" at bounding box center [105, 183] width 89 height 9
type input "14.65"
type input "2.78"
type input "3.81"
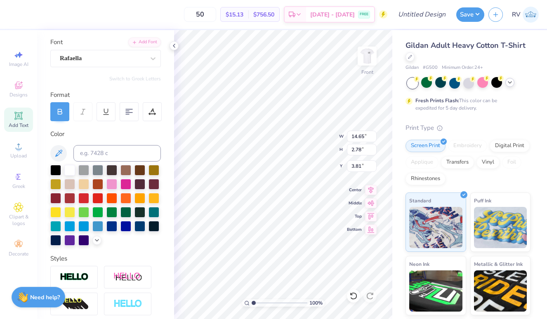
click at [134, 67] on div "Personalized Names Personalized Numbers Text Tool Add Font Font Rafaella Switch…" at bounding box center [105, 174] width 137 height 289
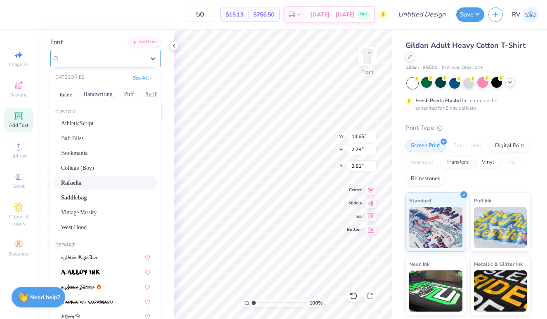
click at [134, 63] on div at bounding box center [102, 58] width 85 height 11
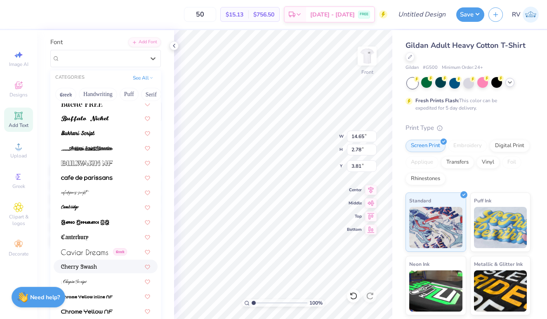
scroll to position [971, 0]
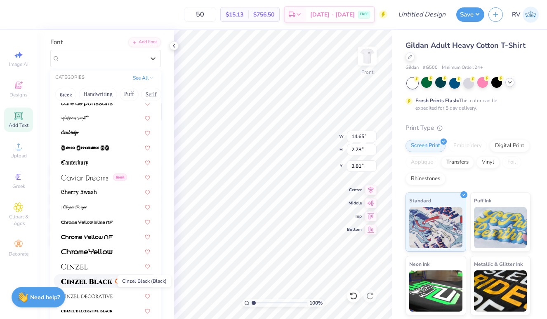
click at [100, 281] on img at bounding box center [87, 282] width 52 height 6
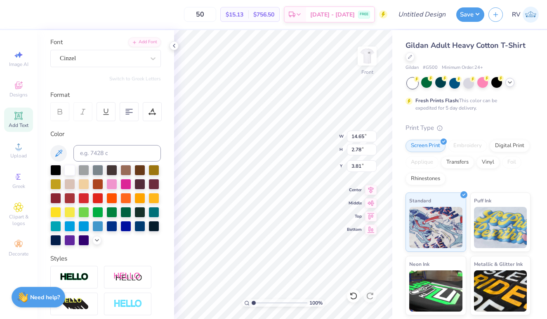
type input "14.27"
type input "2.72"
type input "3.84"
type input "7.29"
type input "1.20"
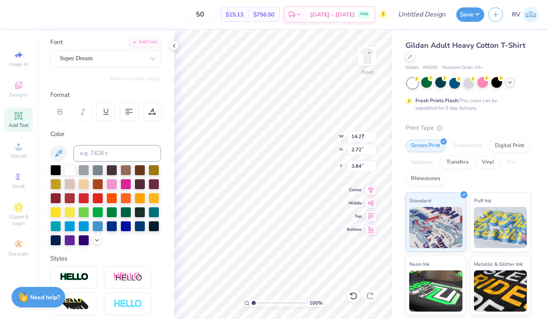
type input "8.27"
click at [110, 54] on div "Super Dream" at bounding box center [102, 58] width 87 height 13
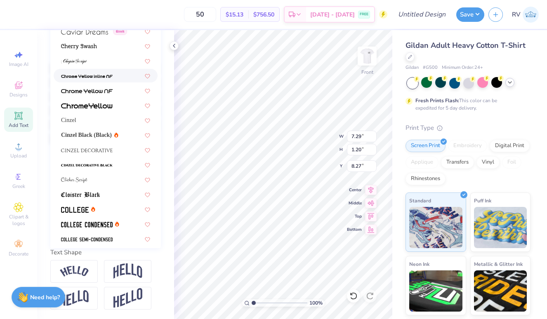
scroll to position [1016, 0]
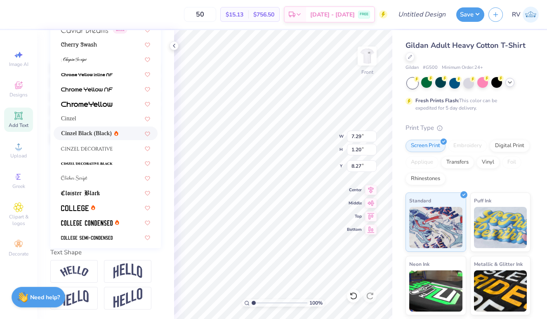
click at [105, 129] on span "Cinzel Black (Black)" at bounding box center [86, 133] width 51 height 9
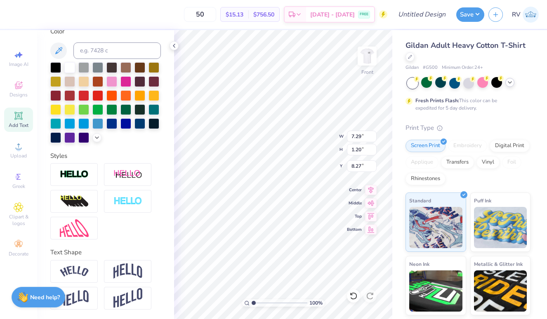
type input "9.03"
type input "1.23"
type input "8.26"
type input "9.36"
click at [18, 136] on div "Image AI Designs Add Text Upload Greek Clipart & logos Decorate" at bounding box center [18, 154] width 29 height 214
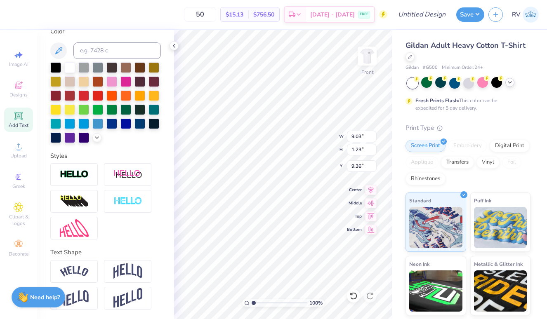
click at [18, 120] on icon at bounding box center [19, 116] width 10 height 10
type input "5.91"
type input "1.71"
type input "13.39"
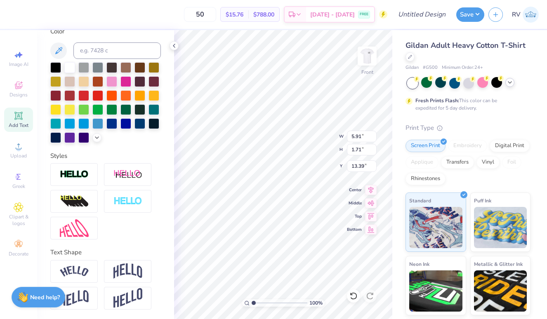
type textarea "19-01-2022"
click at [71, 120] on div at bounding box center [69, 123] width 11 height 11
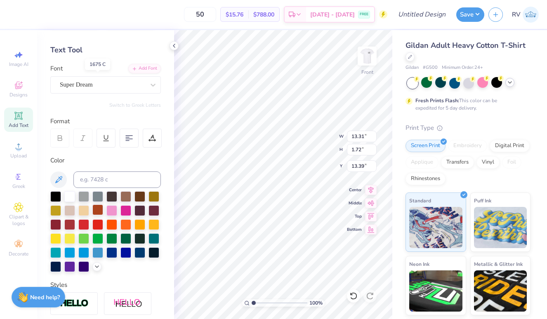
scroll to position [0, 0]
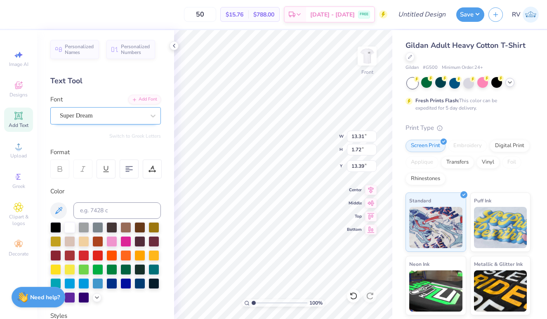
click at [106, 122] on div "Super Dream" at bounding box center [102, 115] width 87 height 13
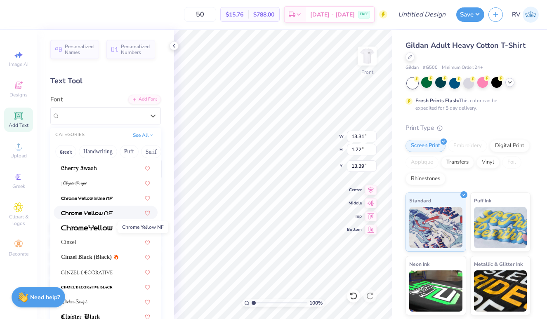
scroll to position [1064, 0]
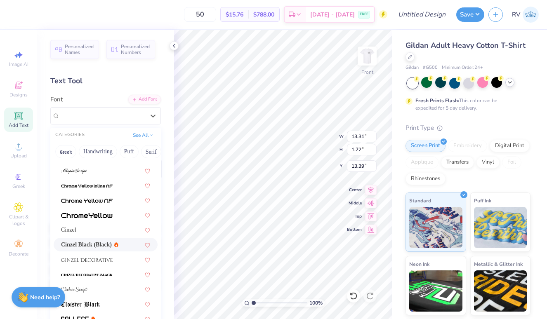
click at [100, 249] on span "Cinzel Black (Black)" at bounding box center [86, 244] width 51 height 9
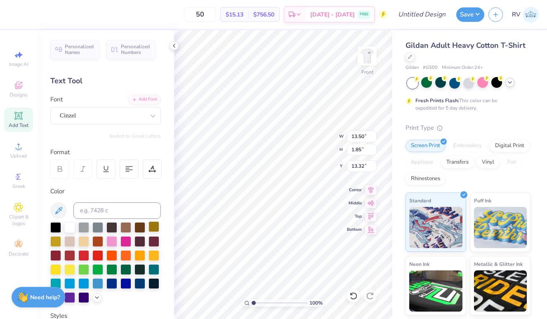
type input "8.58"
type input "1.18"
type input "11.72"
type input "5.99"
type input "0.82"
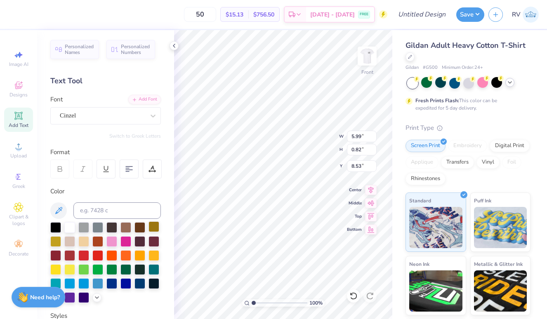
type input "8.17"
type input "14.27"
type input "2.72"
type input "4.87"
type input "5.99"
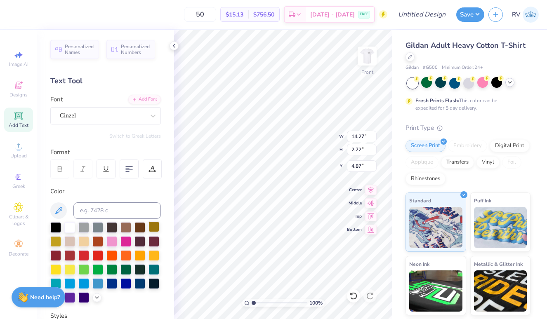
type input "0.82"
type input "6.77"
type input "9.03"
type input "1.23"
type input "8.20"
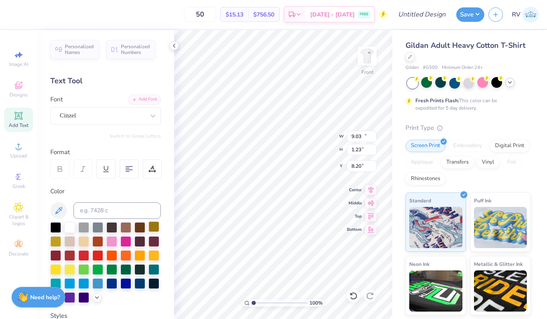
type input "14.27"
type input "2.72"
type input "4.87"
click at [70, 281] on div at bounding box center [69, 283] width 11 height 11
click at [19, 148] on circle at bounding box center [18, 149] width 5 height 5
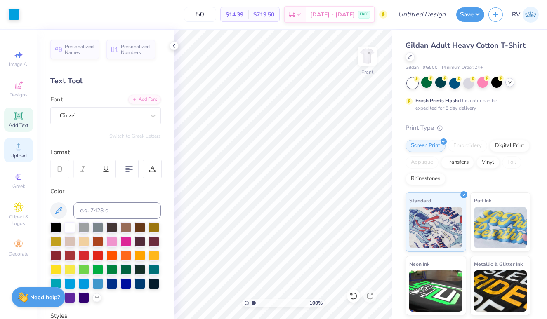
click at [18, 147] on circle at bounding box center [18, 149] width 5 height 5
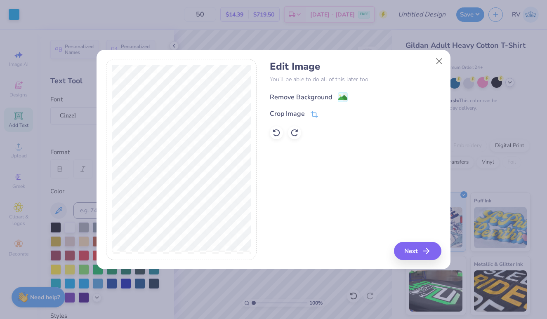
click at [322, 96] on div "Remove Background" at bounding box center [301, 97] width 62 height 10
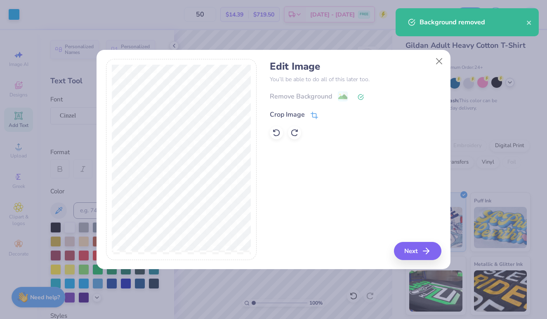
click at [303, 118] on div "Crop Image" at bounding box center [287, 115] width 35 height 10
click at [429, 251] on div "Edit Image You’ll be able to do all of this later too. Remove Background Crop I…" at bounding box center [355, 159] width 171 height 201
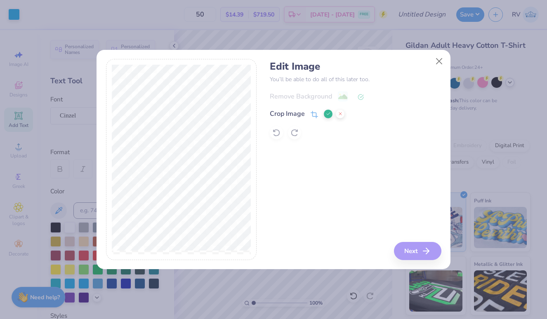
click at [329, 117] on button at bounding box center [328, 114] width 9 height 9
click at [280, 113] on div "Crop Image" at bounding box center [287, 115] width 35 height 10
click at [330, 110] on div at bounding box center [334, 114] width 21 height 10
click at [328, 110] on button at bounding box center [328, 114] width 9 height 9
click at [426, 252] on icon "button" at bounding box center [428, 251] width 10 height 10
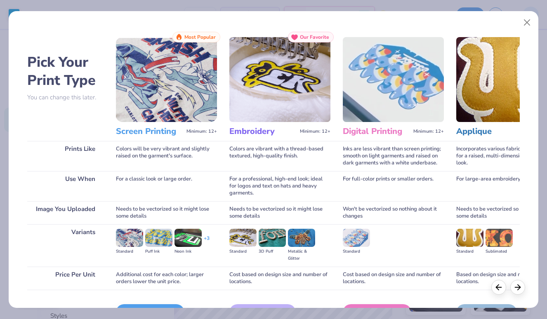
scroll to position [45, 0]
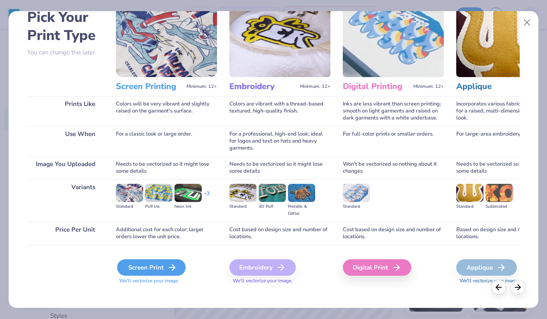
click at [159, 264] on div "Screen Print" at bounding box center [151, 267] width 68 height 16
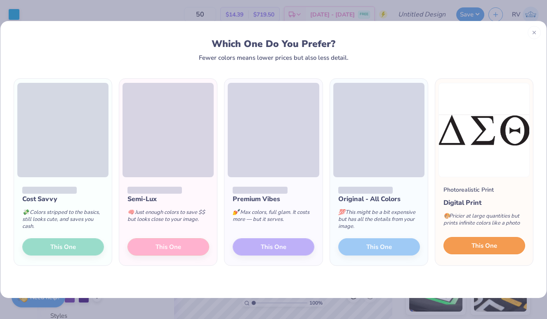
click at [459, 251] on button "This One" at bounding box center [484, 245] width 82 height 17
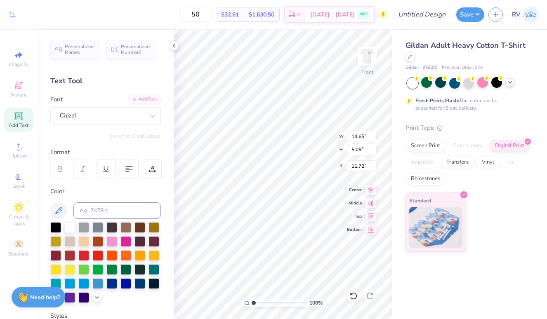
type input "8.52"
type input "2.94"
type input "9.87"
type input "6.95"
type input "2.40"
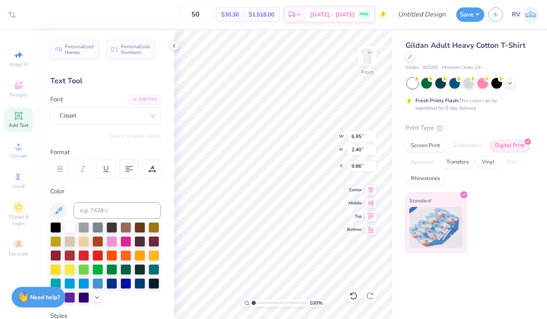
type input "5.73"
type input "1.98"
type input "9.86"
type input "9.87"
click at [73, 281] on div at bounding box center [69, 283] width 11 height 11
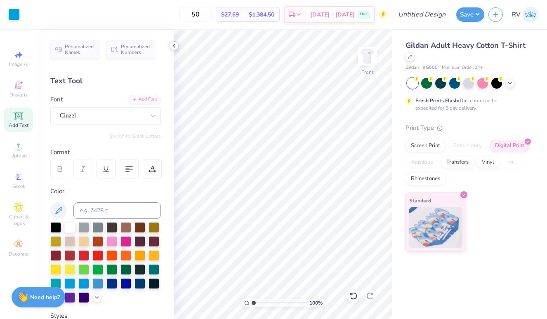
click at [176, 44] on icon at bounding box center [174, 45] width 7 height 7
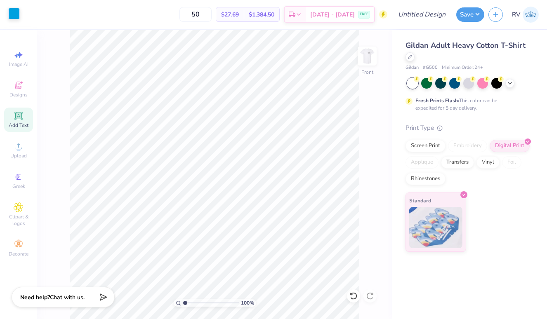
click at [19, 16] on div at bounding box center [14, 14] width 12 height 12
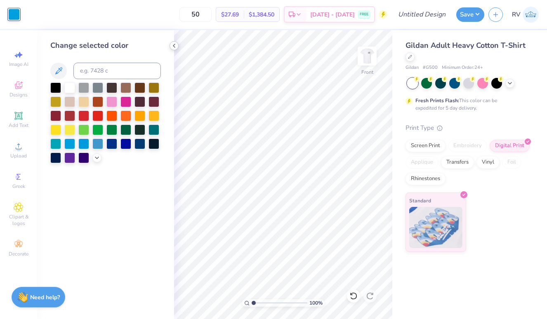
click at [172, 49] on icon at bounding box center [174, 45] width 7 height 7
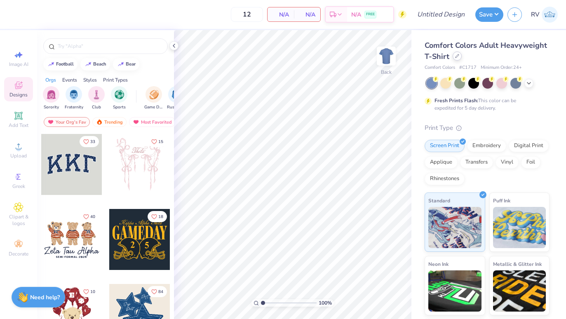
click at [454, 57] on div at bounding box center [457, 56] width 9 height 9
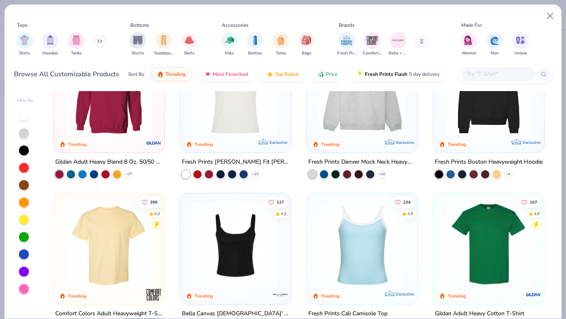
scroll to position [44, 0]
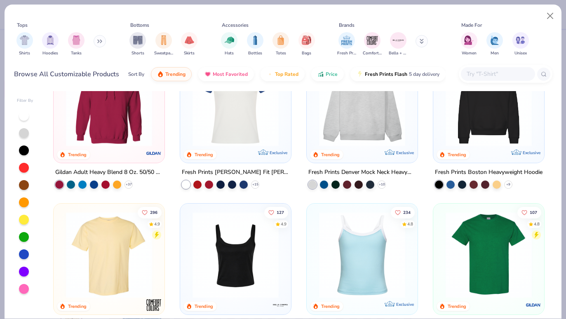
click at [362, 133] on img at bounding box center [362, 103] width 94 height 86
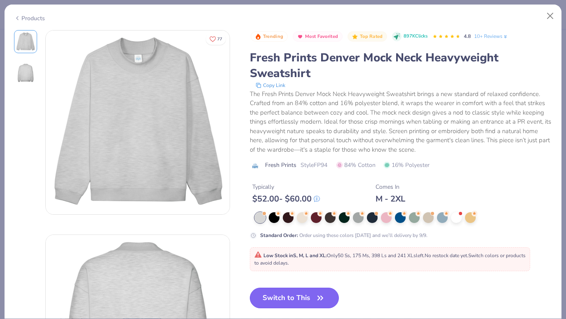
click at [304, 293] on button "Switch to This" at bounding box center [294, 298] width 89 height 21
type input "50"
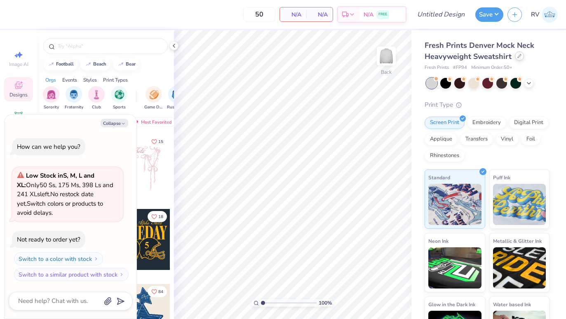
click at [519, 56] on icon at bounding box center [520, 56] width 4 height 4
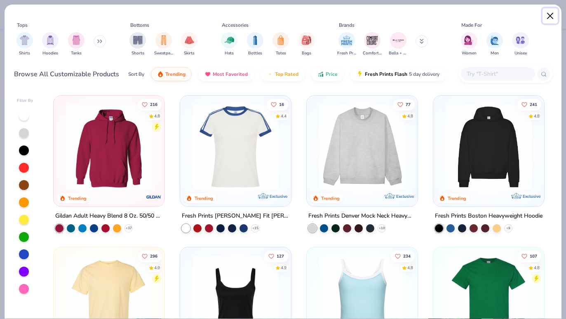
click at [546, 11] on button "Close" at bounding box center [551, 16] width 16 height 16
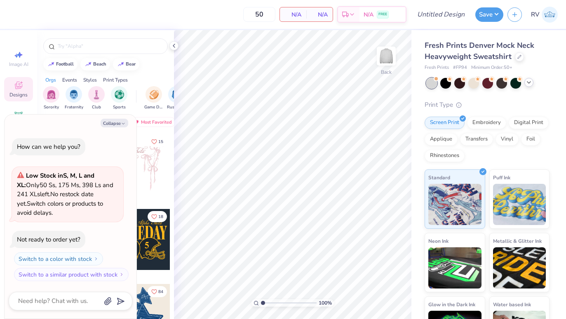
click at [527, 85] on icon at bounding box center [529, 82] width 7 height 7
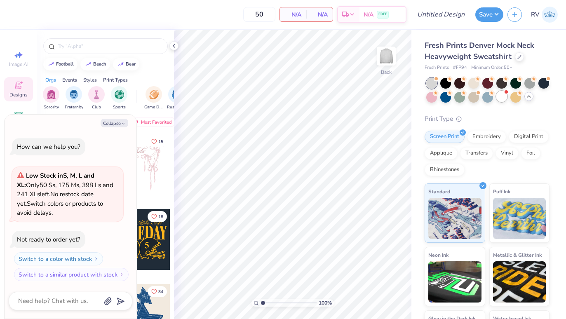
click at [502, 93] on div at bounding box center [501, 96] width 11 height 11
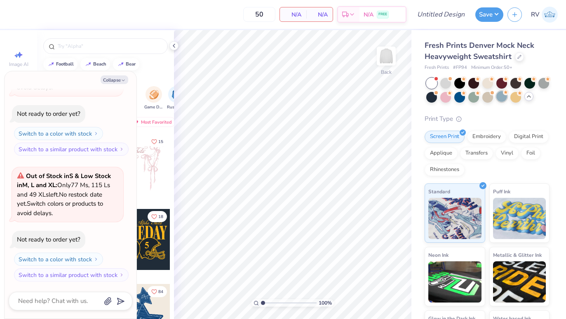
click at [498, 97] on div at bounding box center [501, 96] width 11 height 11
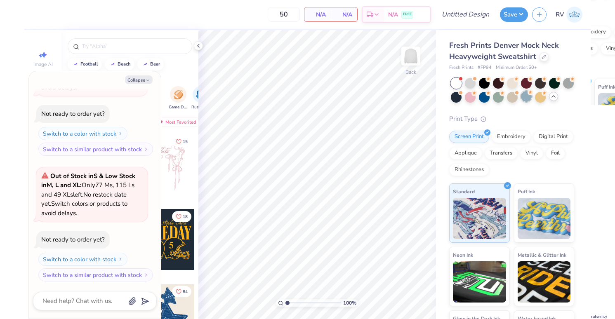
scroll to position [151, 0]
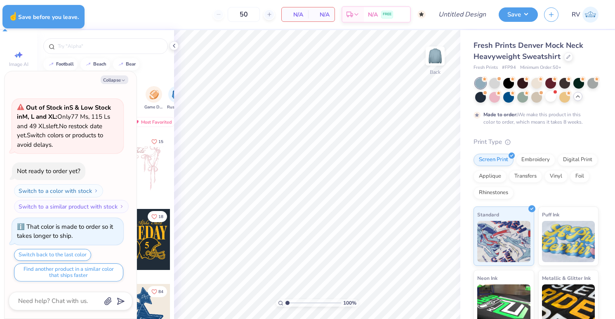
type textarea "x"
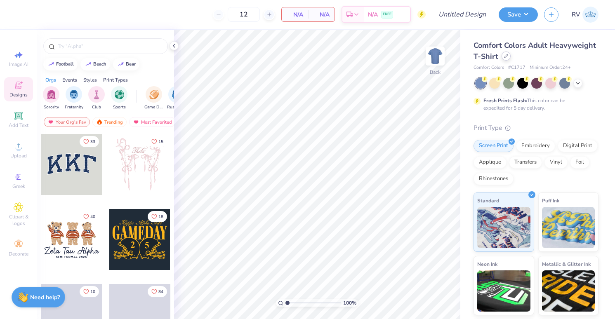
click at [503, 57] on div at bounding box center [505, 56] width 9 height 9
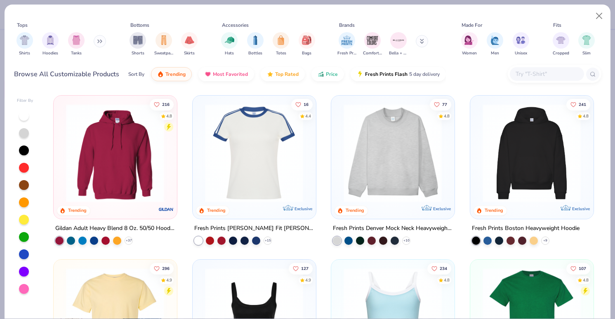
click at [345, 139] on img at bounding box center [392, 153] width 106 height 99
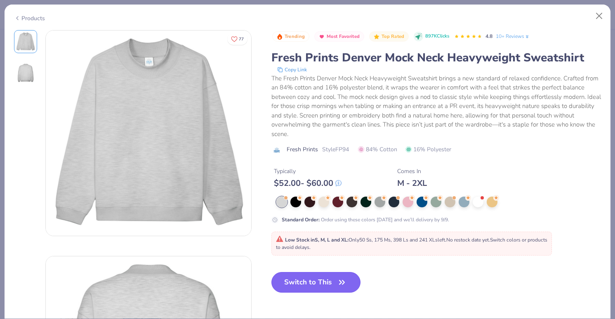
click at [323, 285] on button "Switch to This" at bounding box center [315, 282] width 89 height 21
type input "50"
